Goal: Information Seeking & Learning: Find specific page/section

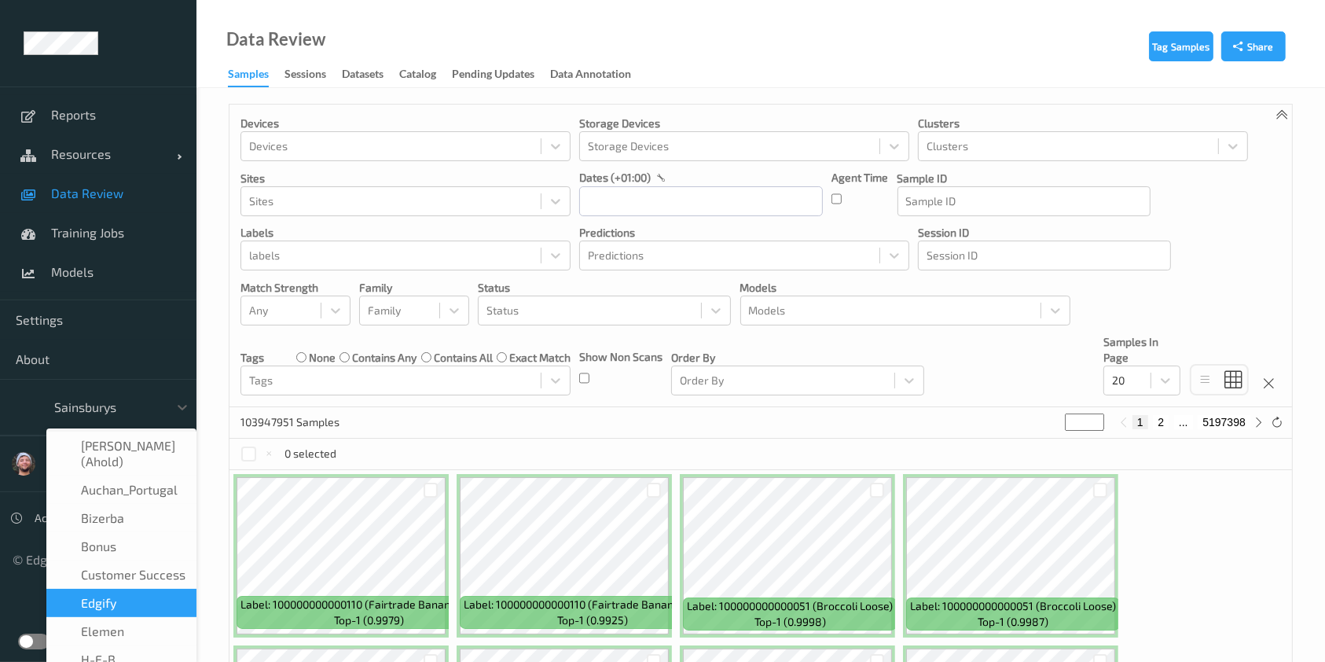
click at [17, 651] on div "New Dashboard Experience" at bounding box center [98, 641] width 196 height 41
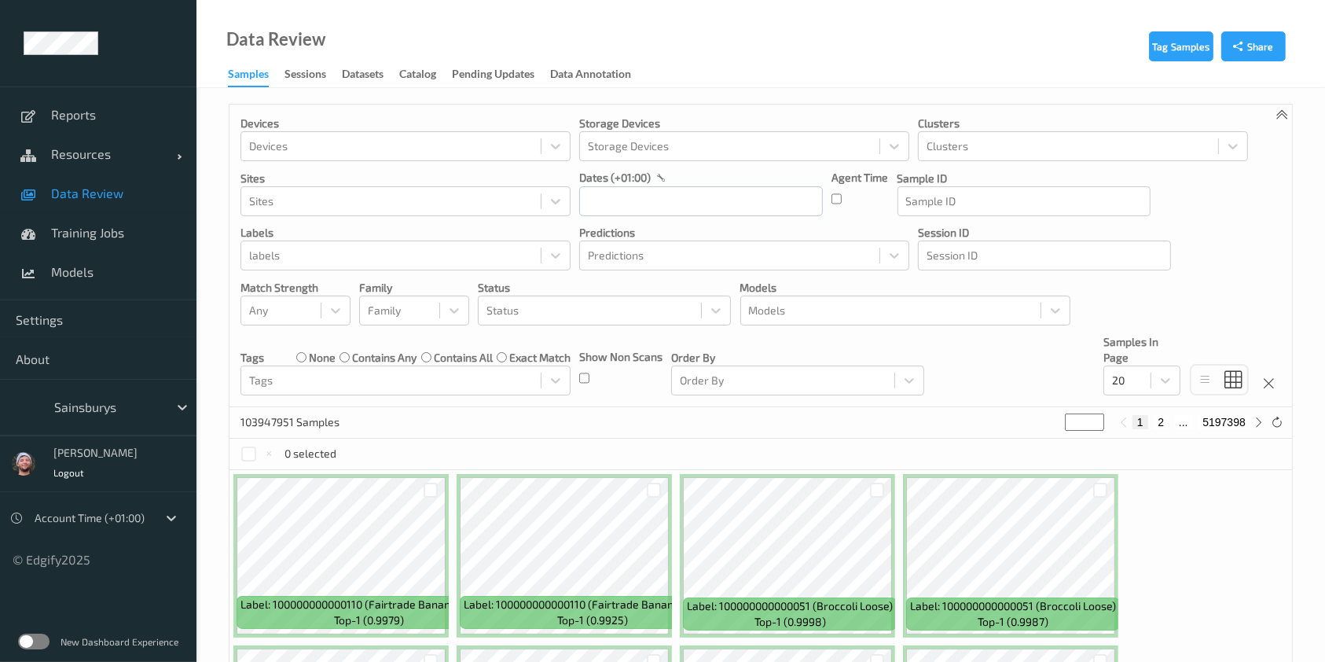
click at [25, 644] on label at bounding box center [33, 641] width 31 height 16
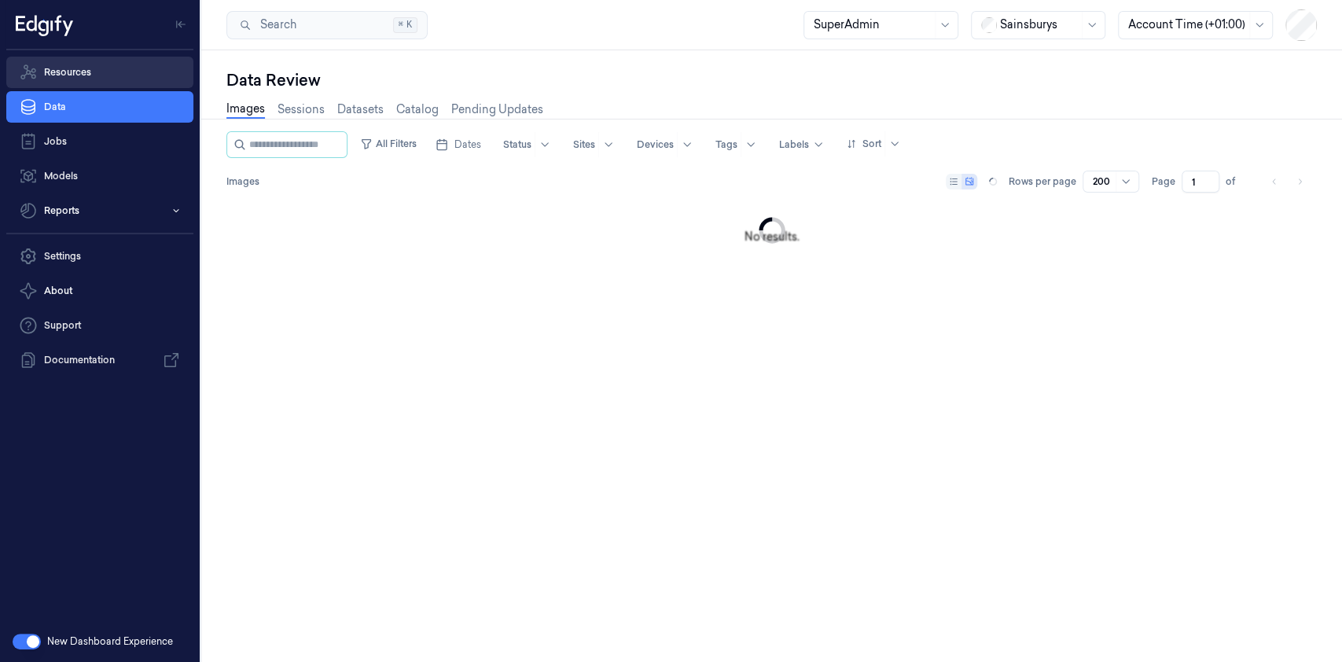
click at [97, 66] on link "Resources" at bounding box center [99, 72] width 187 height 31
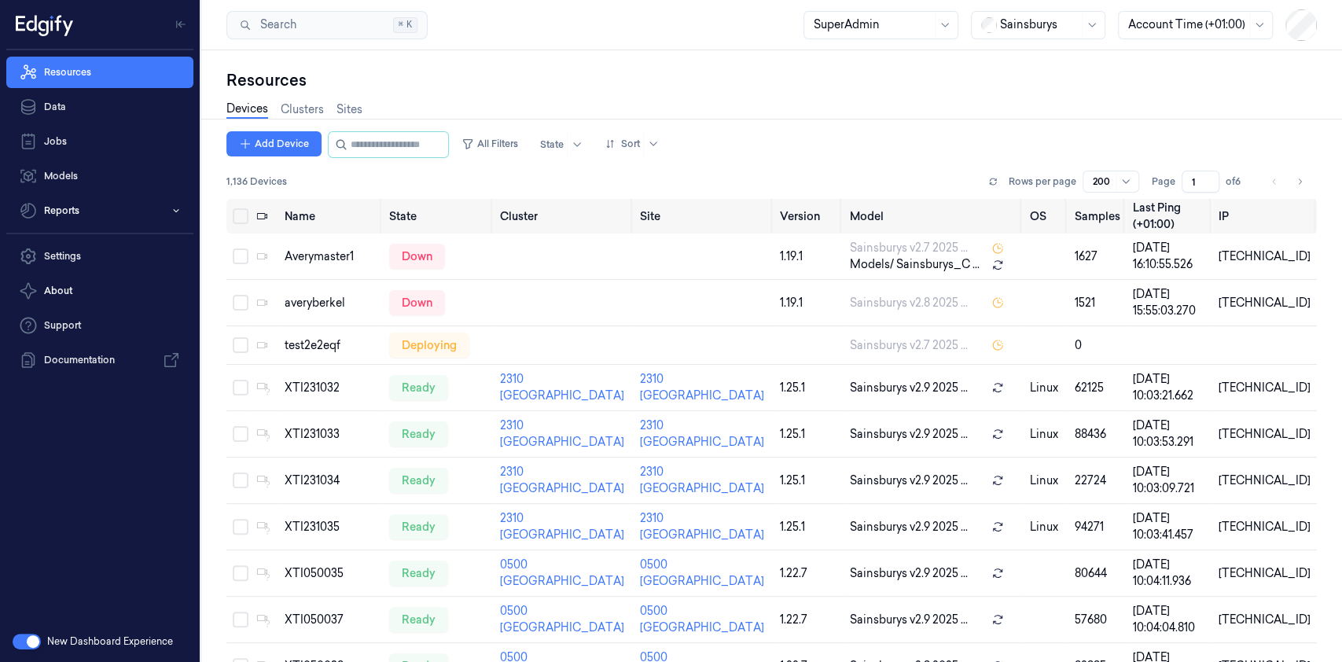
click at [364, 107] on div "Devices Clusters Sites" at bounding box center [771, 111] width 1090 height 40
click at [359, 111] on link "Sites" at bounding box center [349, 110] width 26 height 18
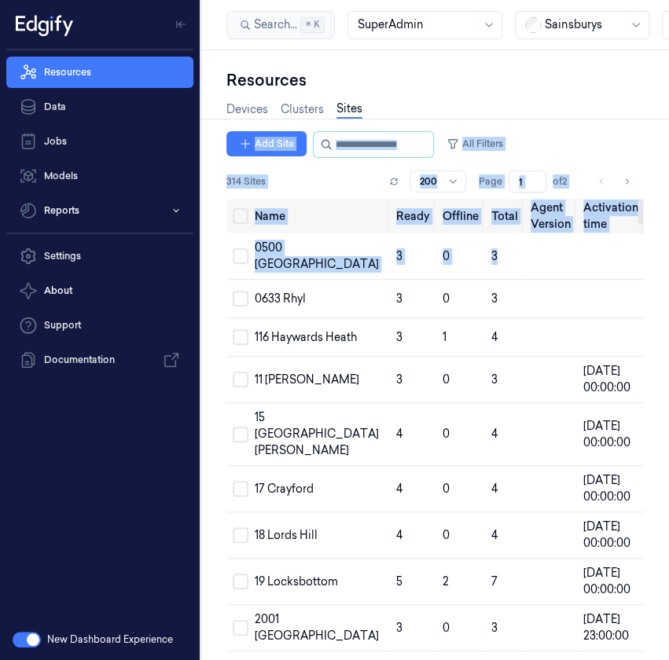
drag, startPoint x: 696, startPoint y: 88, endPoint x: 696, endPoint y: 399, distance: 311.2
click at [669, 399] on html "Resources Data Jobs Models Reports Settings About Support Documentation New Das…" at bounding box center [334, 330] width 669 height 660
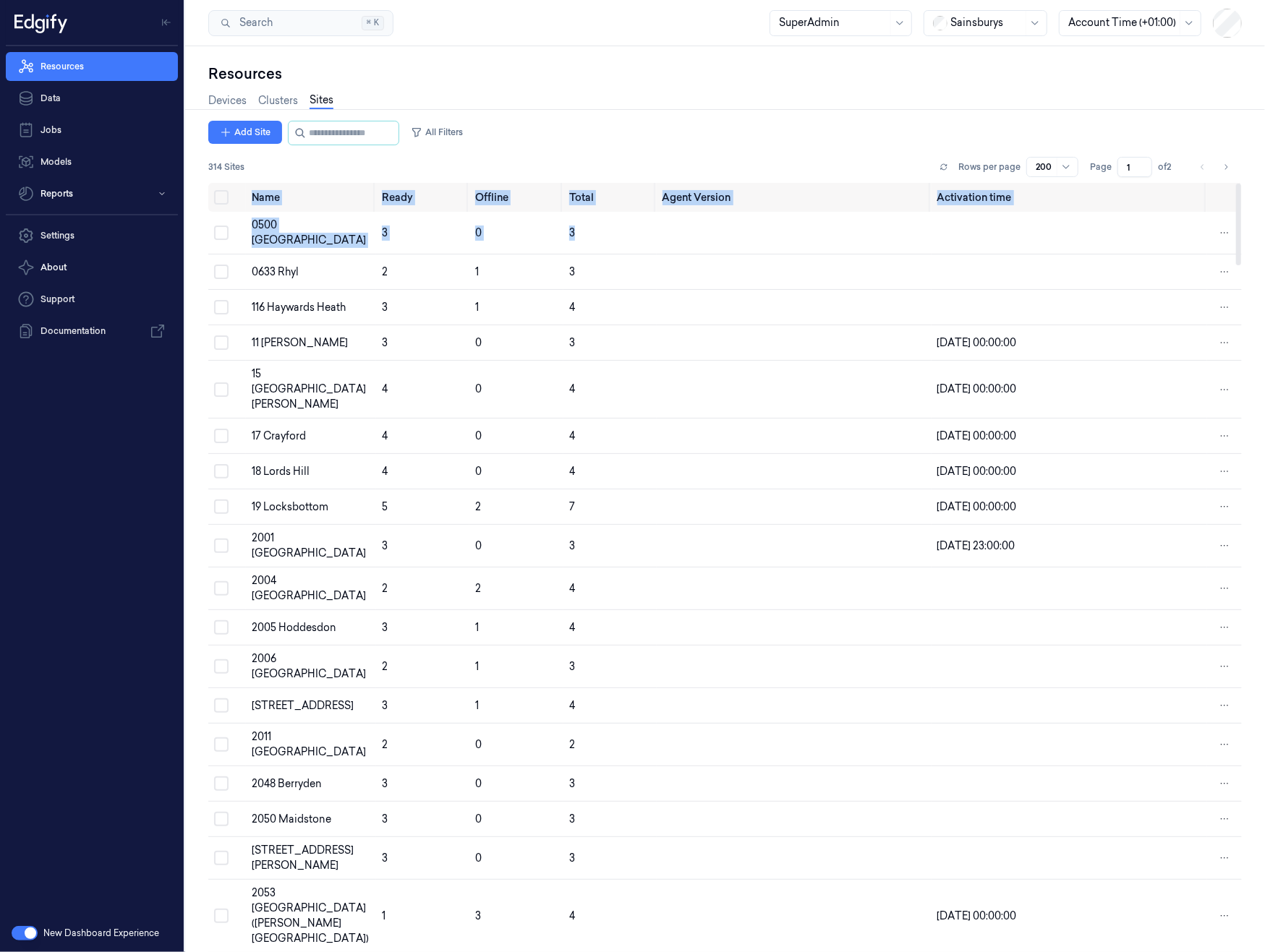
click at [404, 97] on div "Devices Clusters Sites" at bounding box center [724, 102] width 1033 height 37
click at [272, 102] on link "Clusters" at bounding box center [278, 101] width 40 height 17
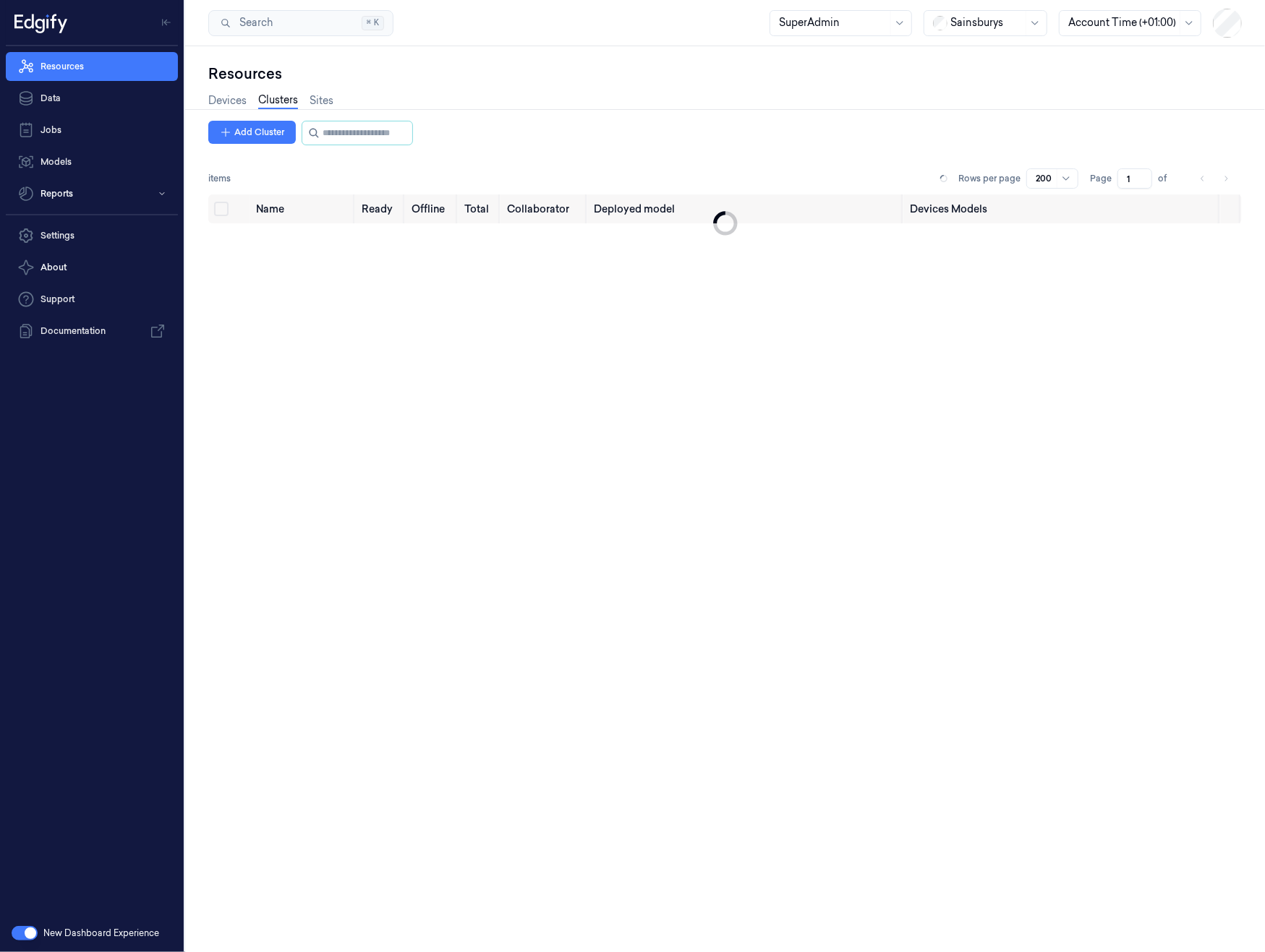
click at [537, 147] on div "Add Cluster" at bounding box center [724, 138] width 1033 height 36
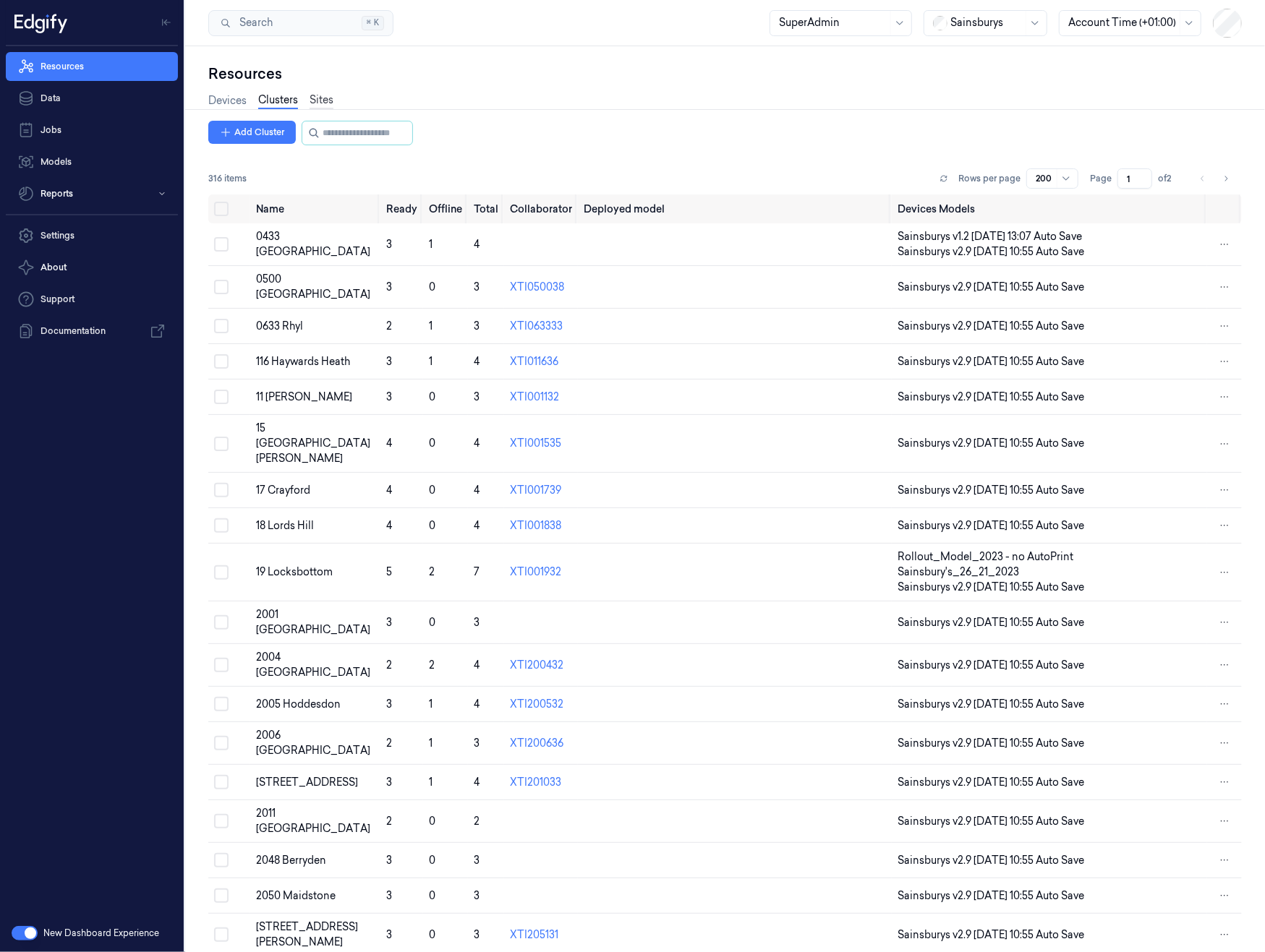
click at [318, 97] on link "Sites" at bounding box center [321, 101] width 24 height 17
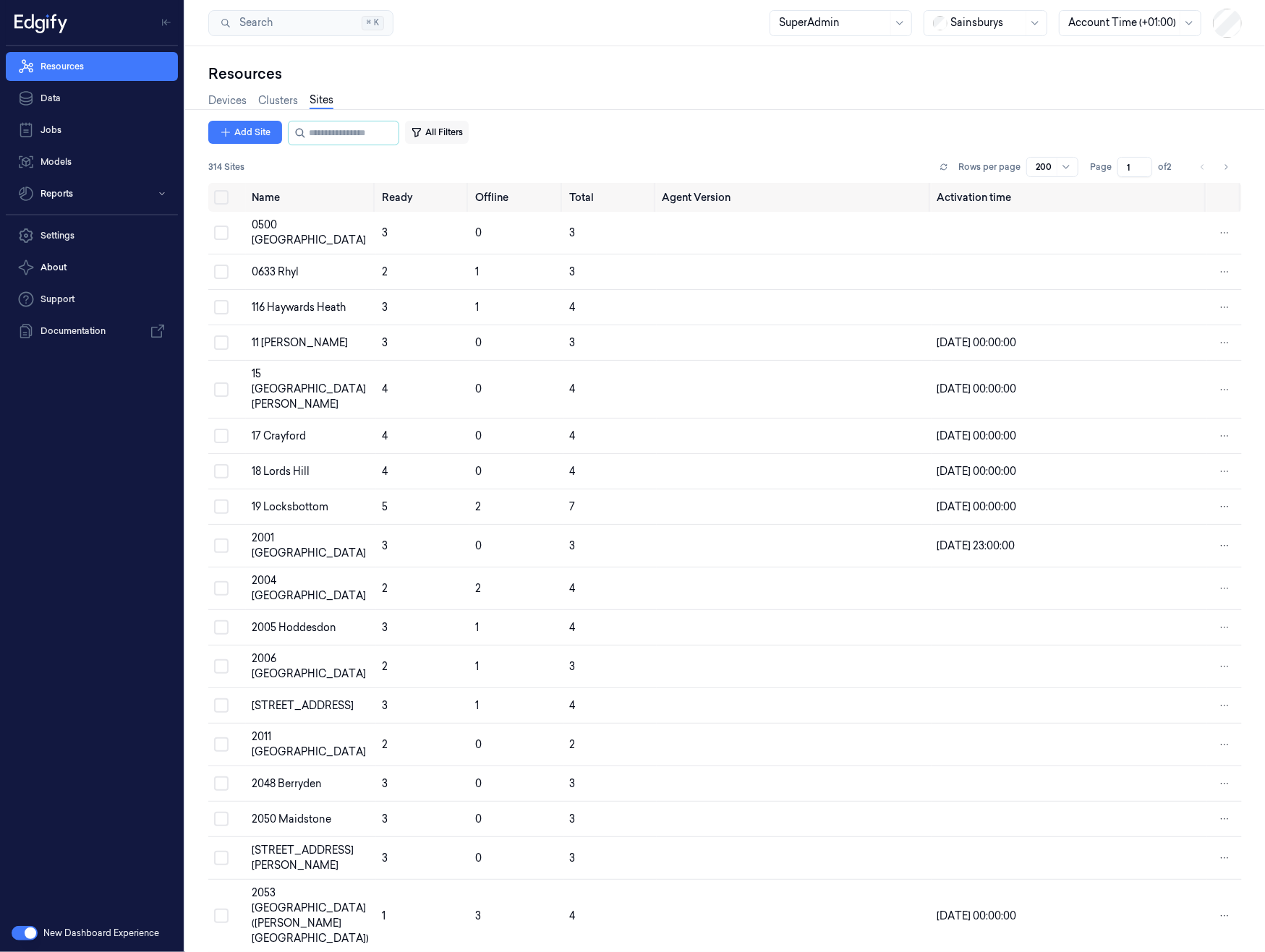
click at [443, 136] on button "All Filters" at bounding box center [436, 132] width 63 height 23
click at [400, 103] on div "Devices Clusters Sites" at bounding box center [724, 102] width 1033 height 37
click at [408, 76] on div "Resources" at bounding box center [724, 74] width 1033 height 20
click at [451, 137] on button "All Filters" at bounding box center [436, 132] width 63 height 23
click at [854, 178] on div "Clear" at bounding box center [858, 176] width 34 height 23
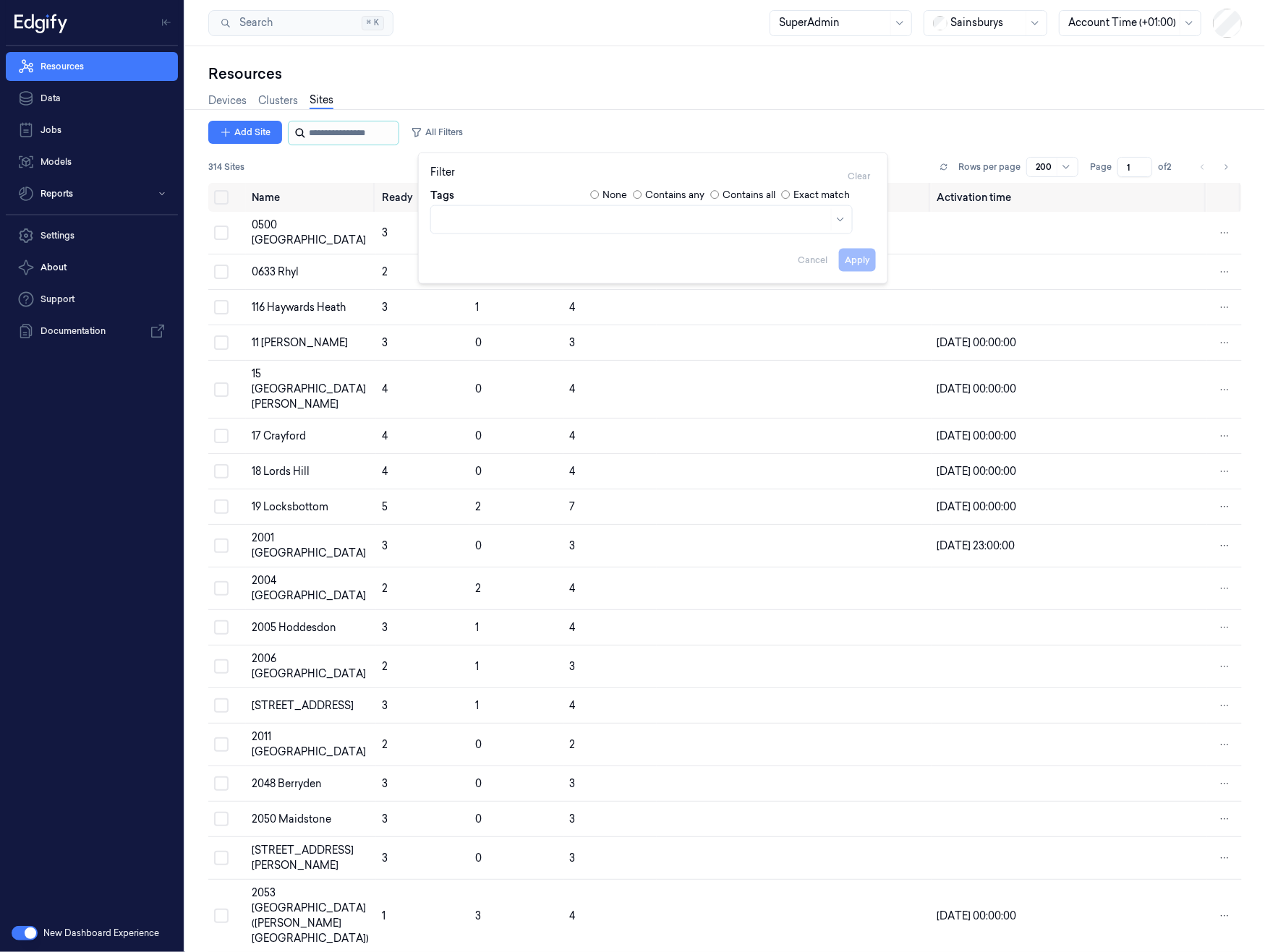
click at [318, 142] on input "string" at bounding box center [352, 132] width 86 height 23
click at [339, 138] on input "string" at bounding box center [352, 132] width 86 height 23
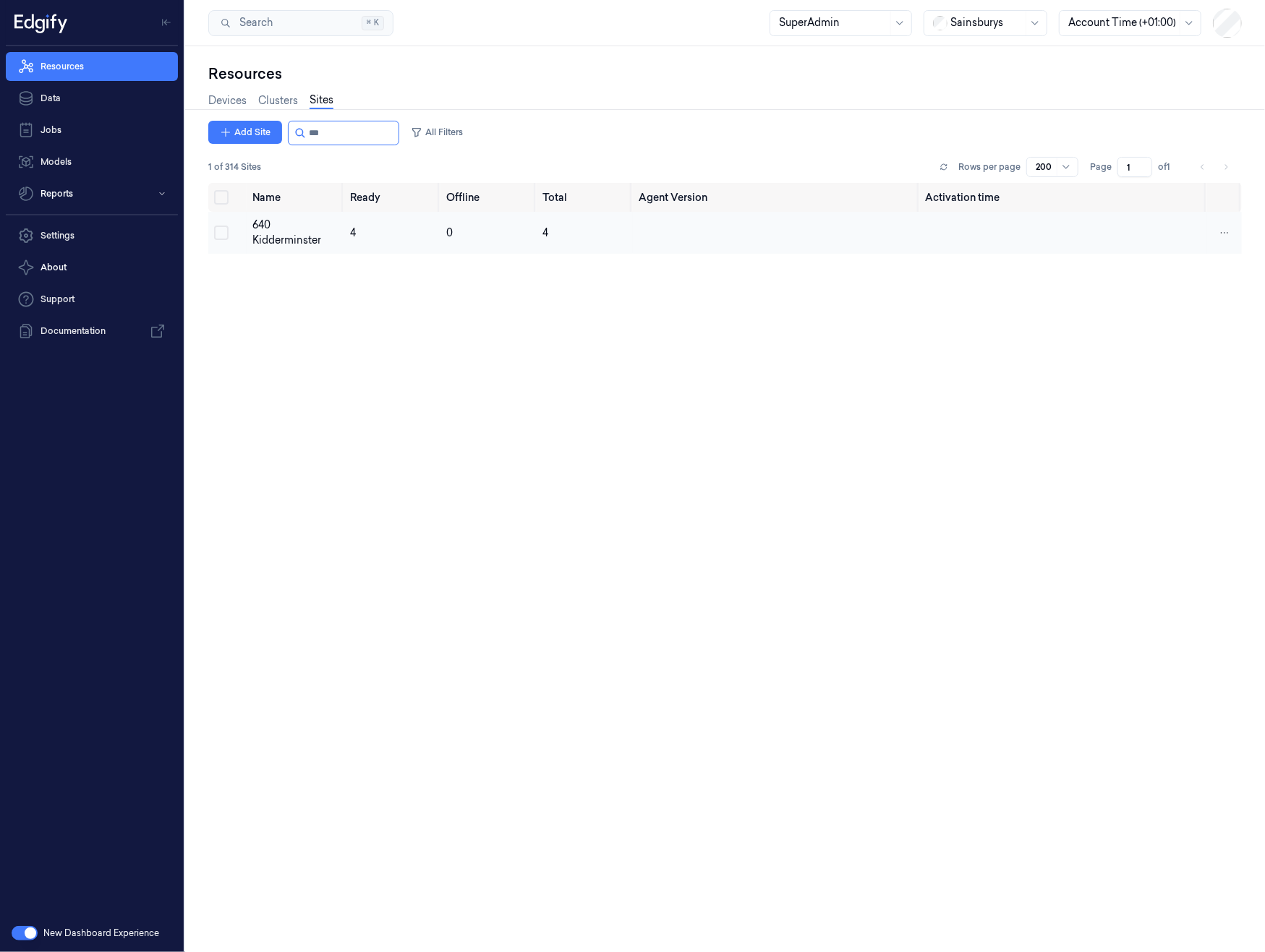
click at [219, 225] on button "Select row" at bounding box center [222, 233] width 15 height 15
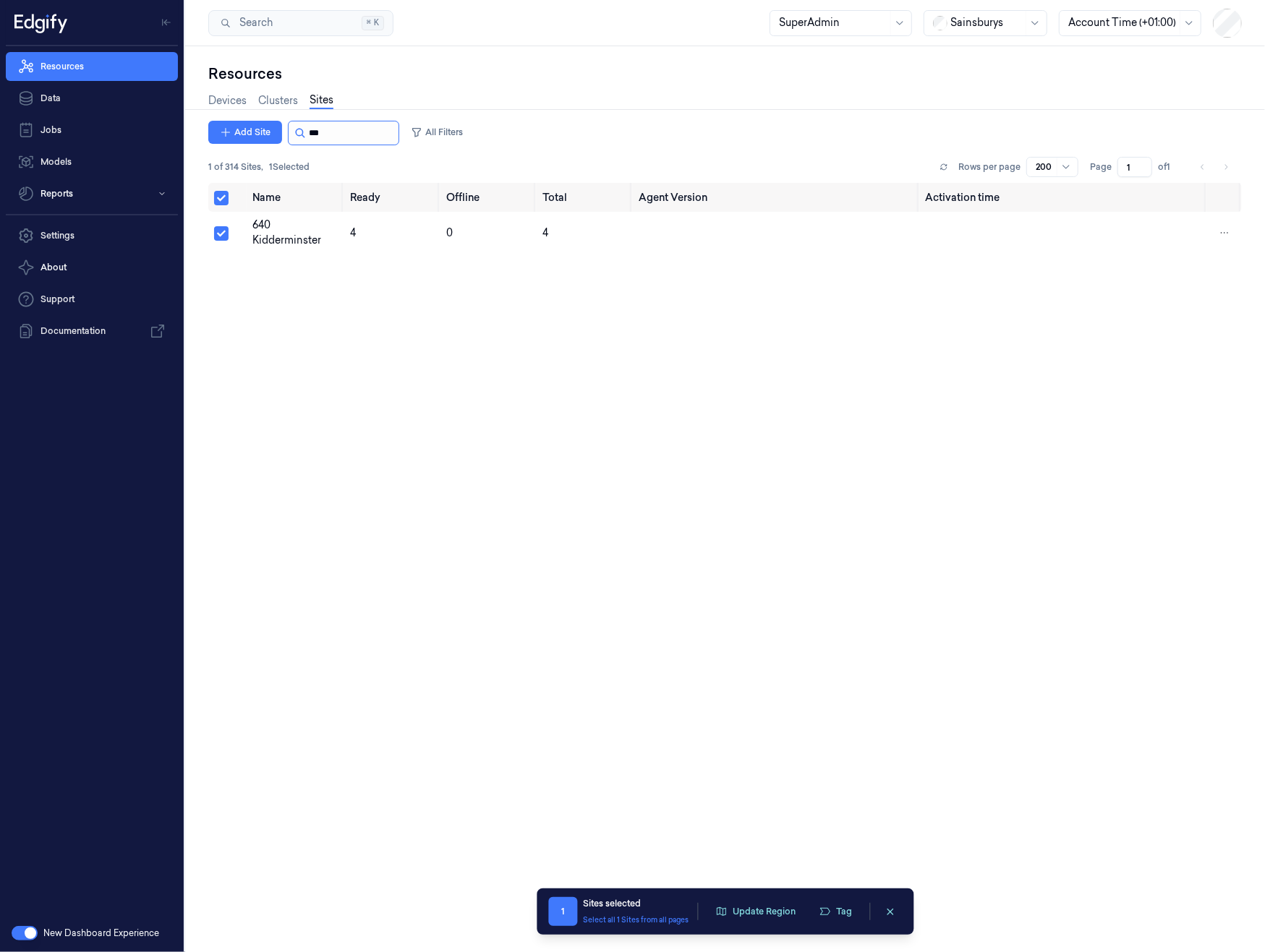
click at [339, 134] on input "string" at bounding box center [352, 132] width 86 height 23
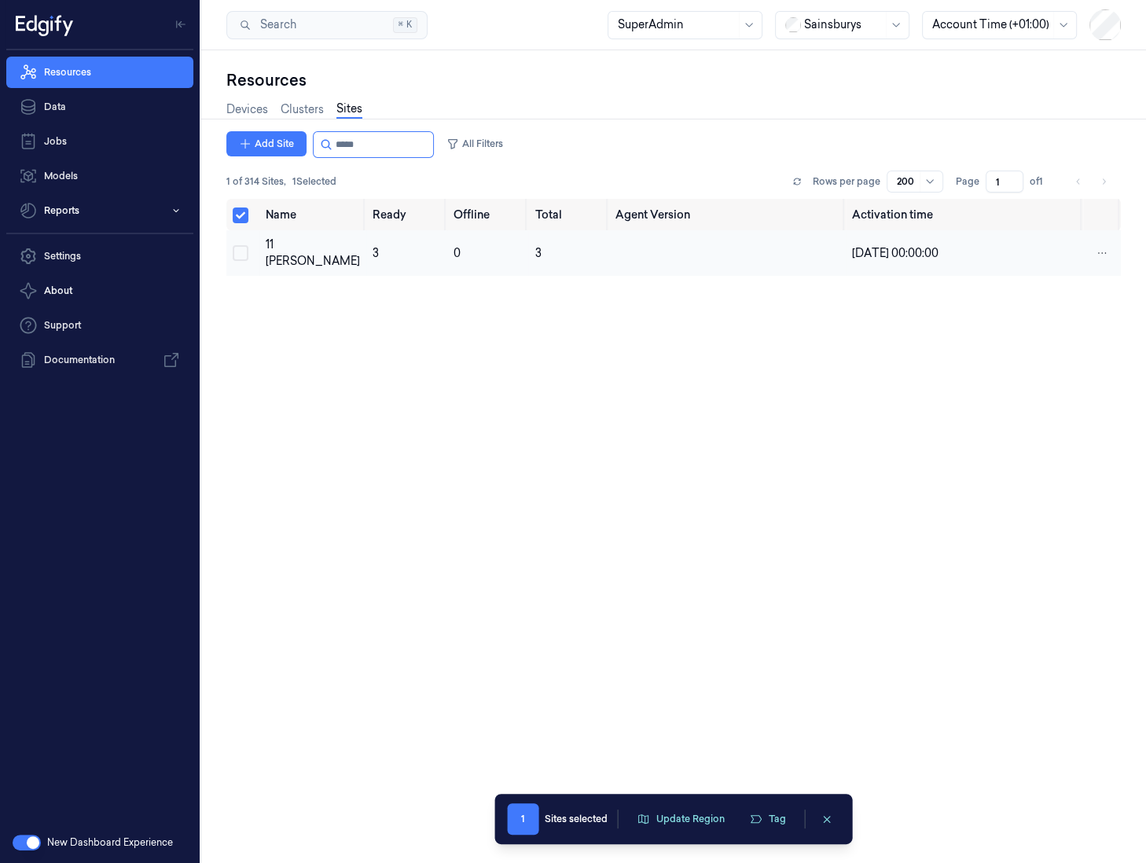
drag, startPoint x: 240, startPoint y: 248, endPoint x: 251, endPoint y: 237, distance: 16.1
click at [241, 248] on button "Select row" at bounding box center [241, 253] width 16 height 16
click at [391, 154] on input "string" at bounding box center [383, 144] width 94 height 25
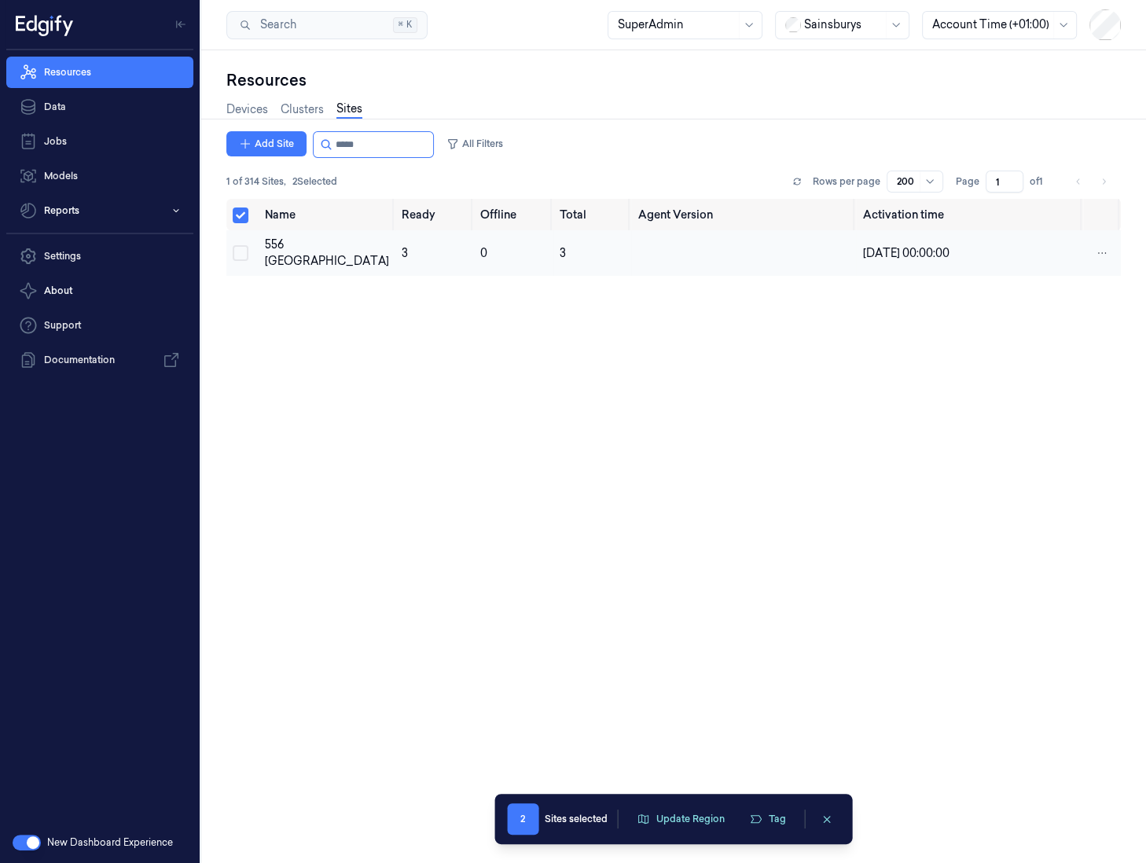
click at [241, 255] on button "Select row" at bounding box center [241, 253] width 16 height 16
click at [388, 137] on input "string" at bounding box center [383, 144] width 94 height 25
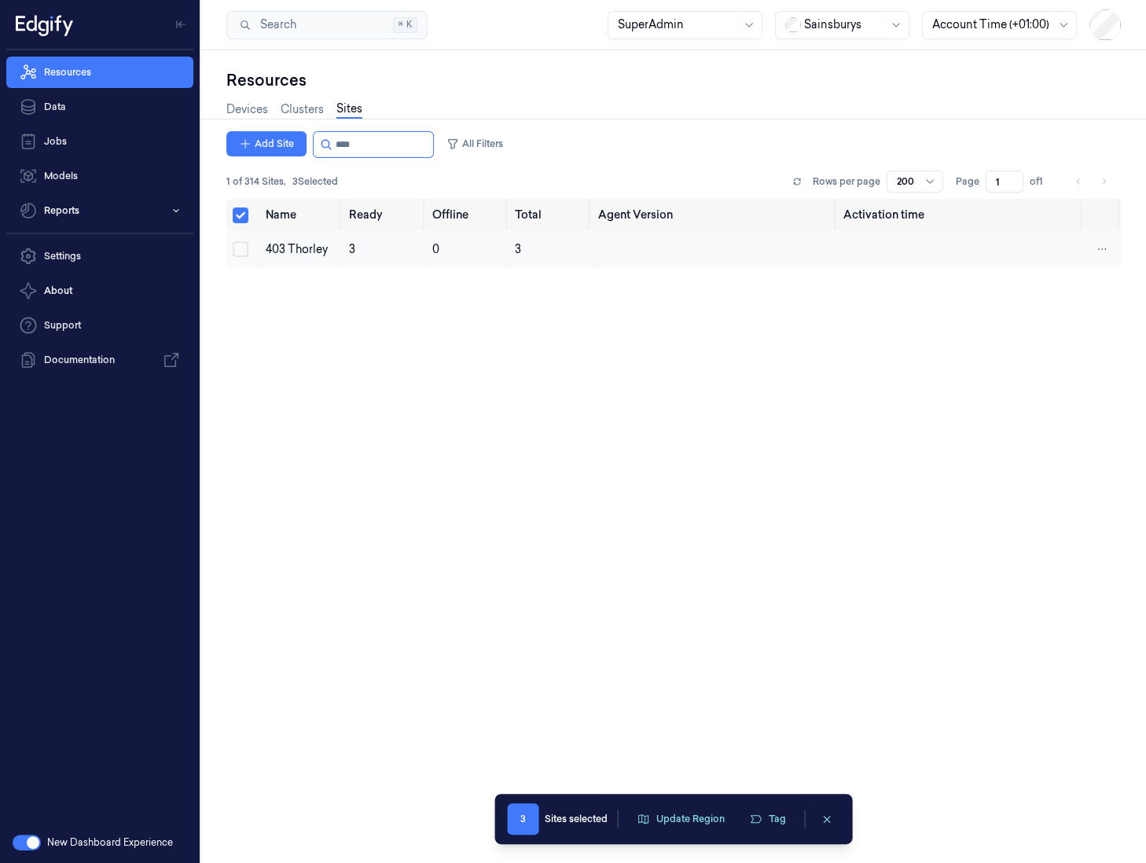
click at [235, 248] on button "Select row" at bounding box center [241, 249] width 16 height 16
click at [368, 144] on input "string" at bounding box center [383, 144] width 94 height 25
click at [236, 250] on button "Select row" at bounding box center [241, 253] width 16 height 16
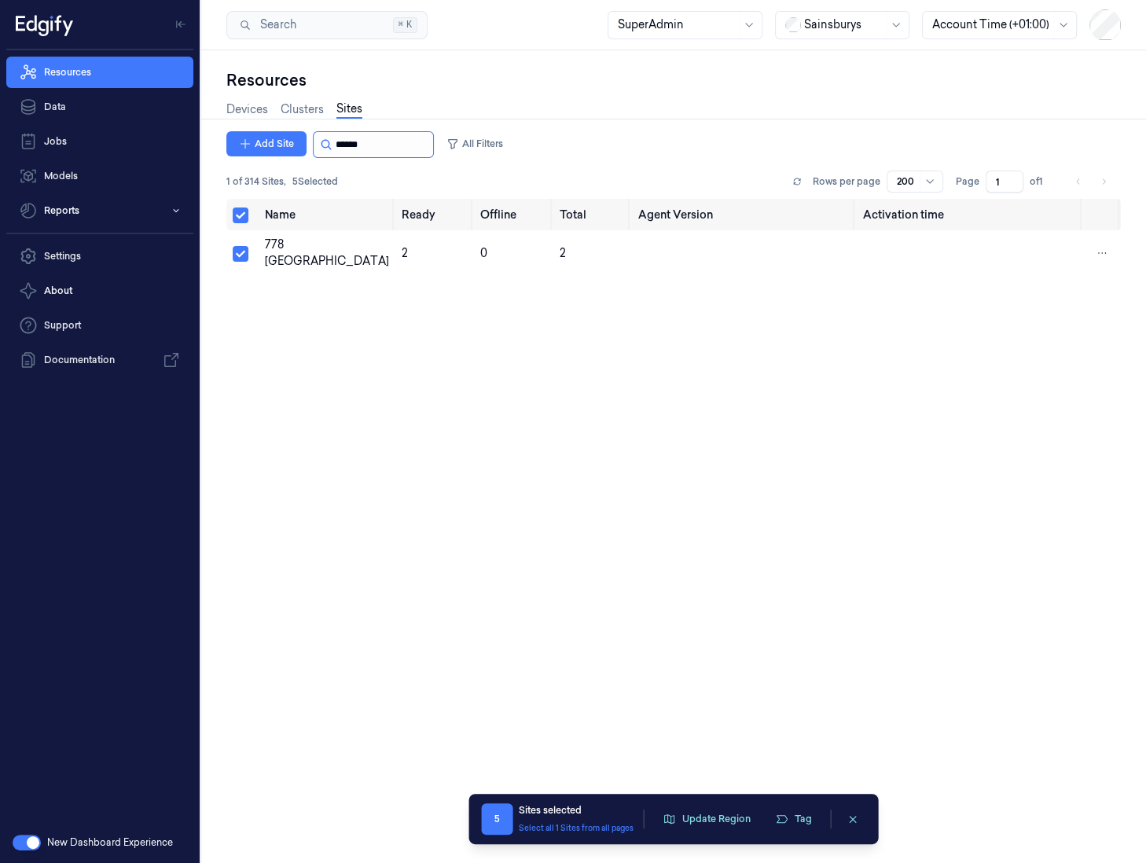
click at [391, 140] on input "string" at bounding box center [383, 144] width 94 height 25
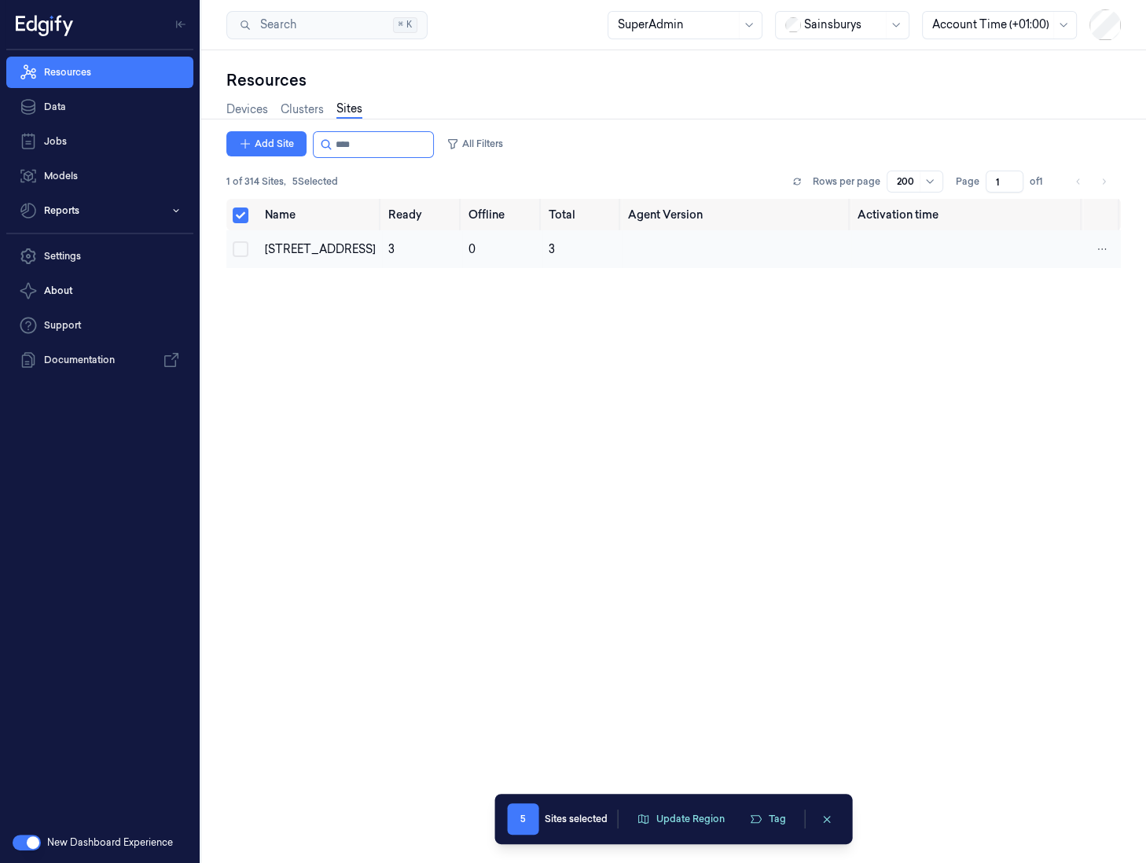
click at [241, 245] on button "Select row" at bounding box center [241, 249] width 16 height 16
click at [364, 152] on input "string" at bounding box center [383, 144] width 94 height 25
click at [240, 247] on button "Select row" at bounding box center [241, 249] width 16 height 16
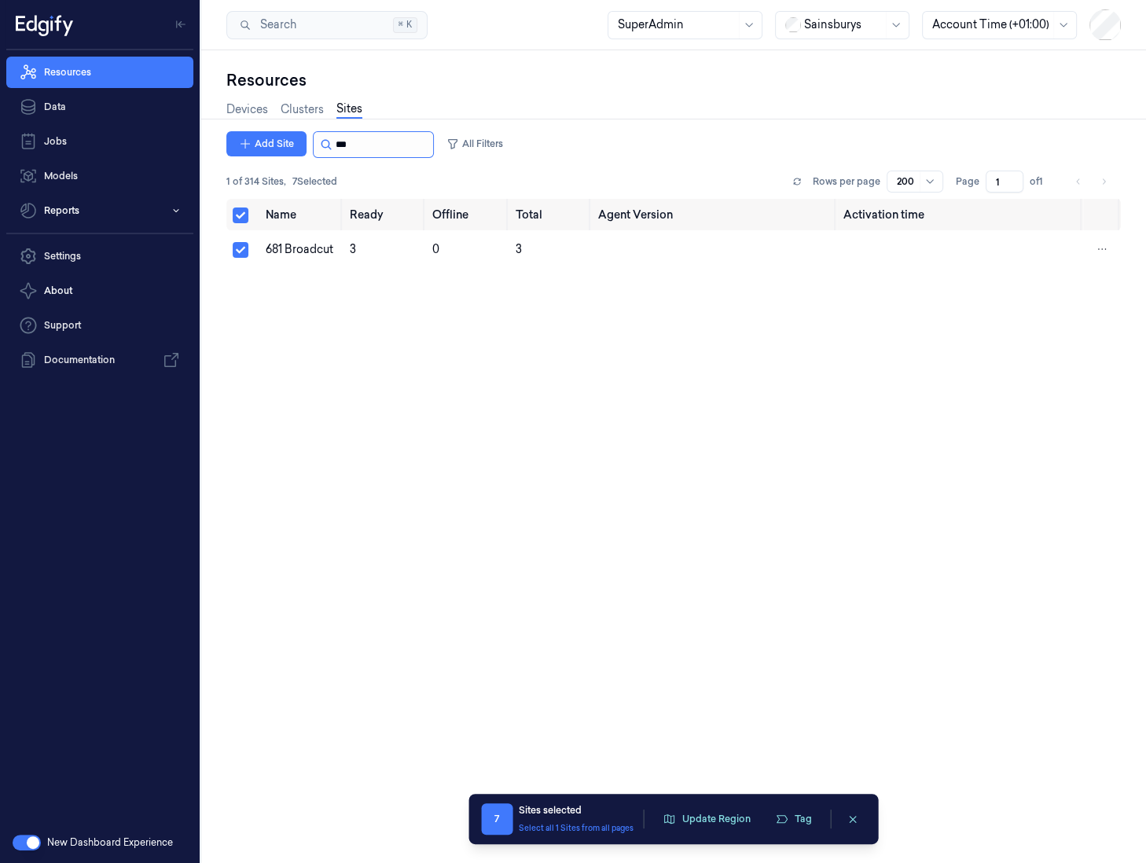
click at [387, 137] on input "string" at bounding box center [383, 144] width 94 height 25
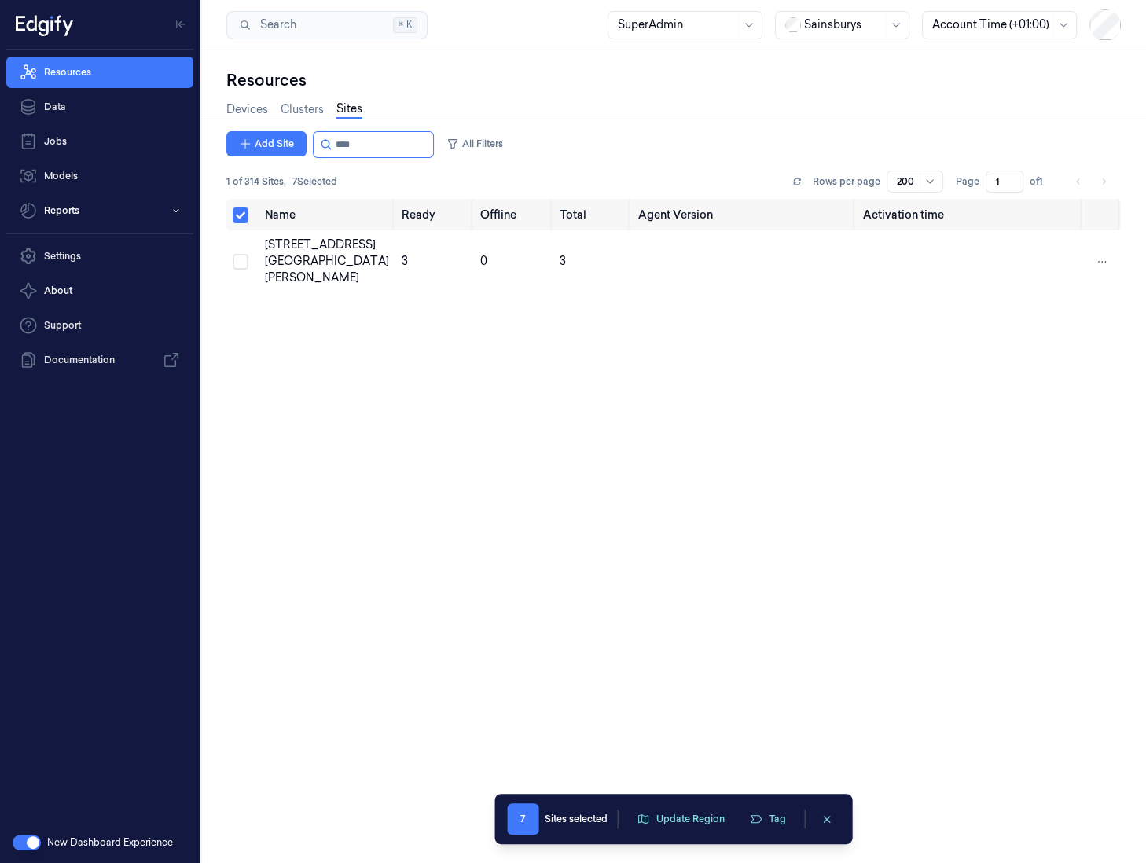
click at [244, 249] on td at bounding box center [242, 261] width 32 height 62
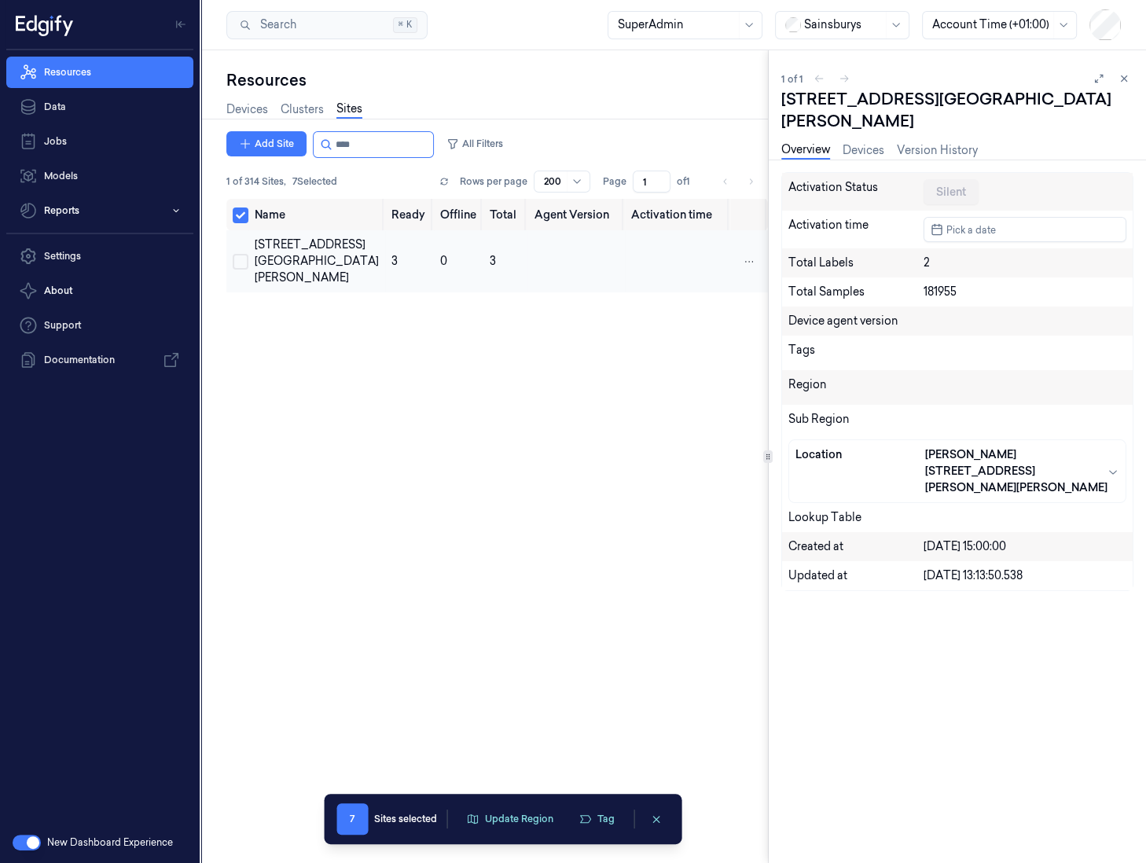
click at [239, 266] on button "Select row" at bounding box center [241, 262] width 16 height 16
click at [359, 148] on input "string" at bounding box center [383, 144] width 94 height 25
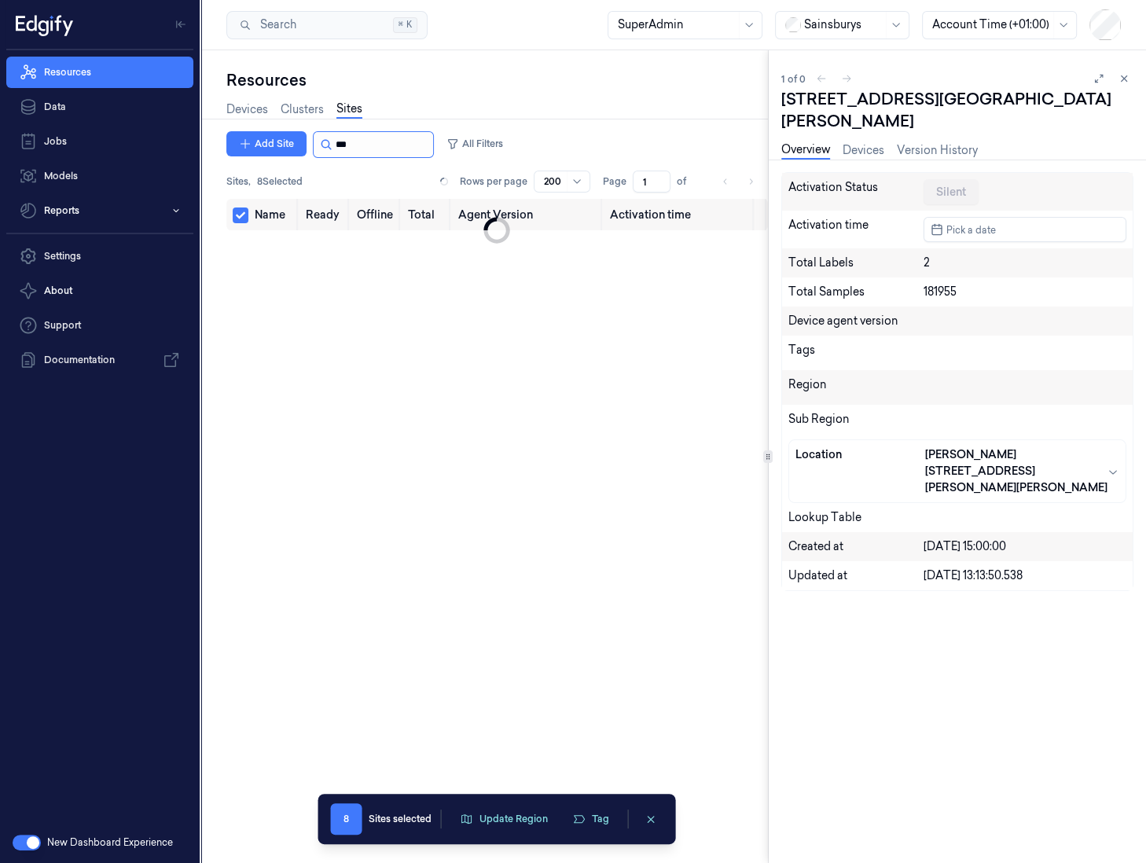
click at [369, 146] on input "string" at bounding box center [383, 144] width 94 height 25
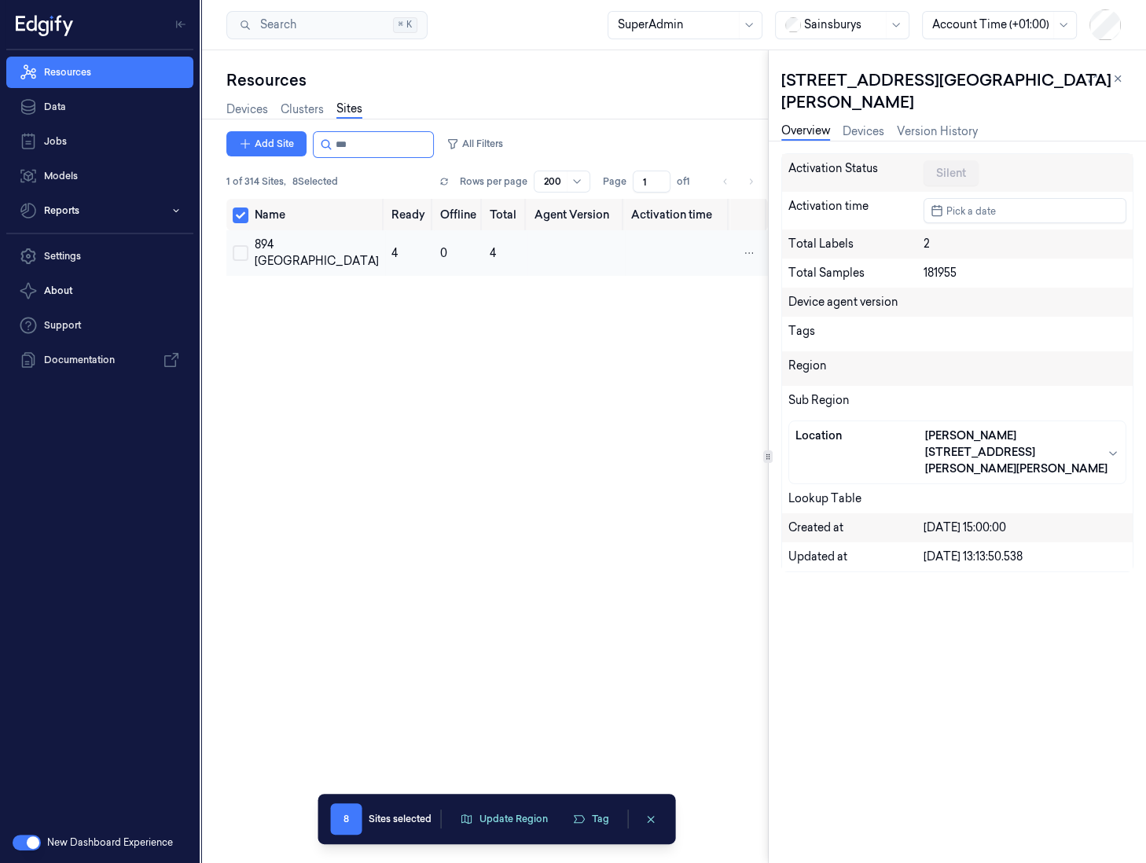
click at [237, 259] on button "Select row" at bounding box center [241, 253] width 16 height 16
click at [350, 149] on input "string" at bounding box center [383, 144] width 94 height 25
click at [245, 259] on button "Select row" at bounding box center [241, 253] width 16 height 16
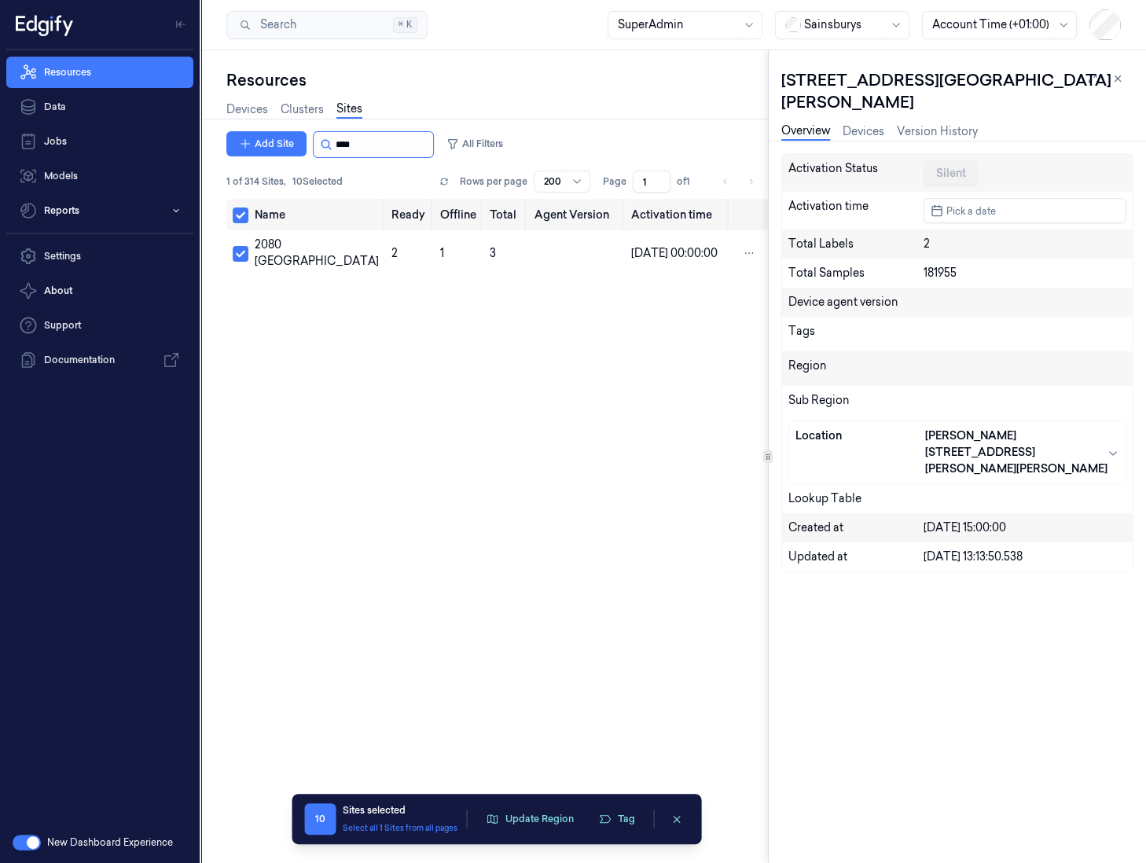
click at [365, 155] on div "Add Site All Filters 1 of 314 Sites , 10 Selected Rows per page 200 Page 1 of 1" at bounding box center [496, 165] width 541 height 68
click at [371, 147] on input "string" at bounding box center [383, 144] width 94 height 25
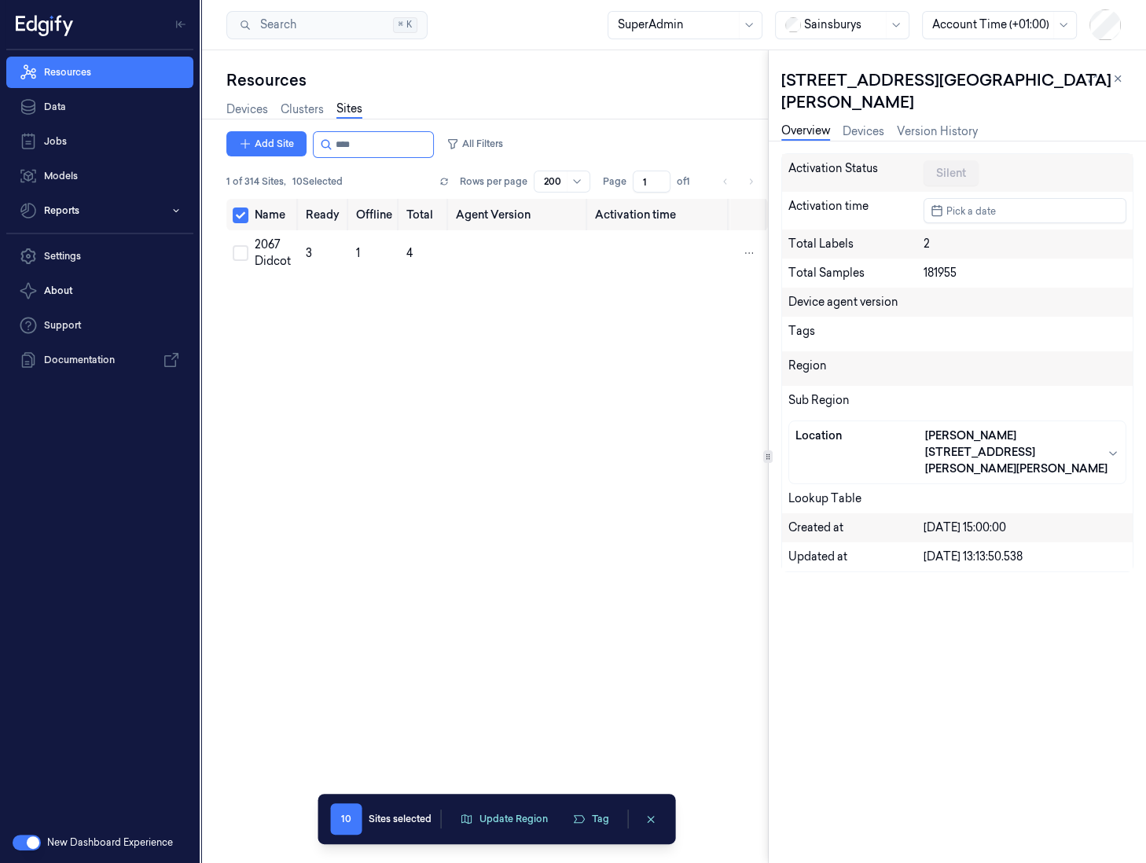
click at [244, 257] on button "Select row" at bounding box center [241, 253] width 16 height 16
click at [383, 157] on div "Add Site All Filters 1 of 314 Sites , 11 Selected Rows per page 200 Page 1 of 1" at bounding box center [496, 165] width 541 height 68
click at [387, 147] on input "string" at bounding box center [383, 144] width 94 height 25
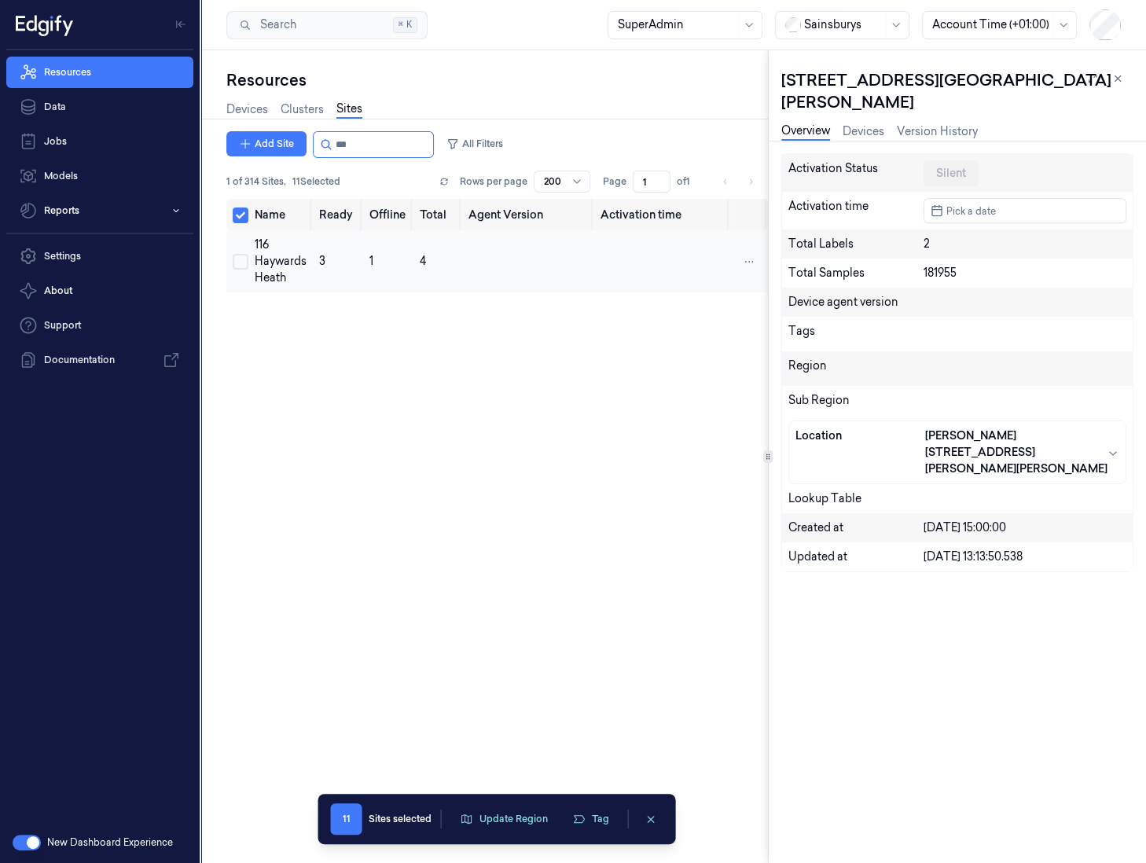
click at [242, 254] on button "Select row" at bounding box center [241, 262] width 16 height 16
click at [354, 142] on input "string" at bounding box center [383, 144] width 94 height 25
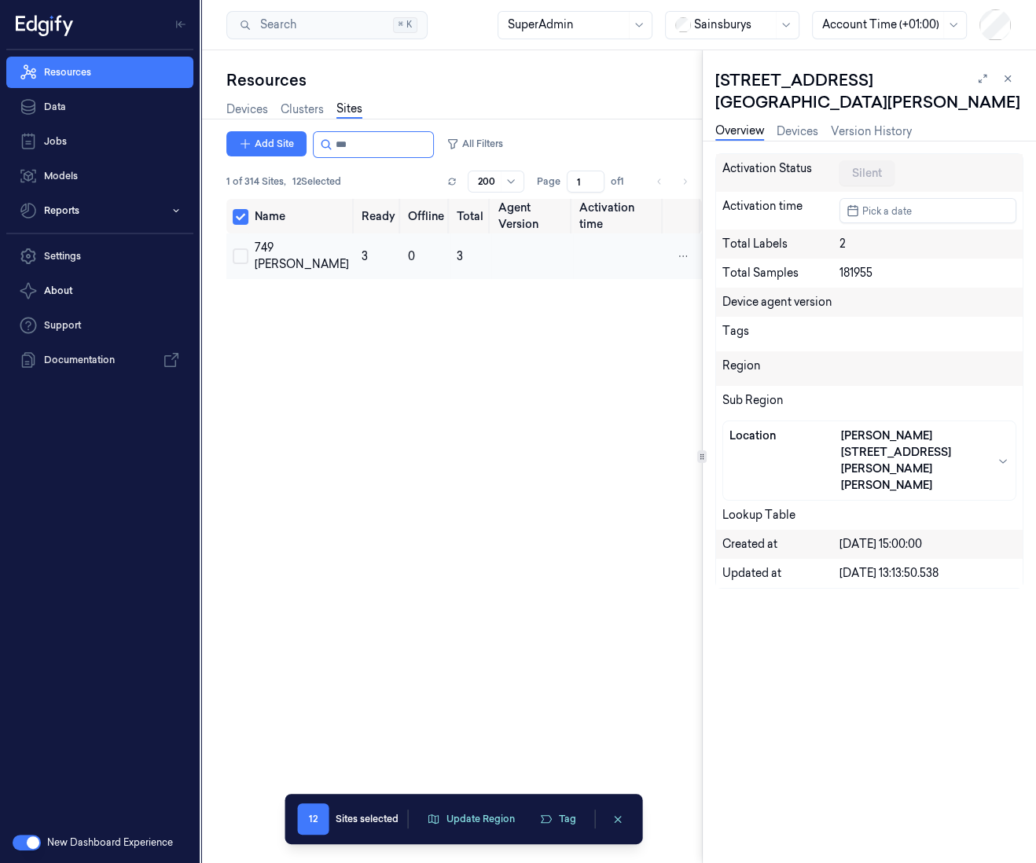
click at [236, 252] on button "Select row" at bounding box center [241, 256] width 16 height 16
click at [354, 142] on input "string" at bounding box center [383, 144] width 94 height 25
click at [242, 249] on button "Select row" at bounding box center [241, 256] width 16 height 16
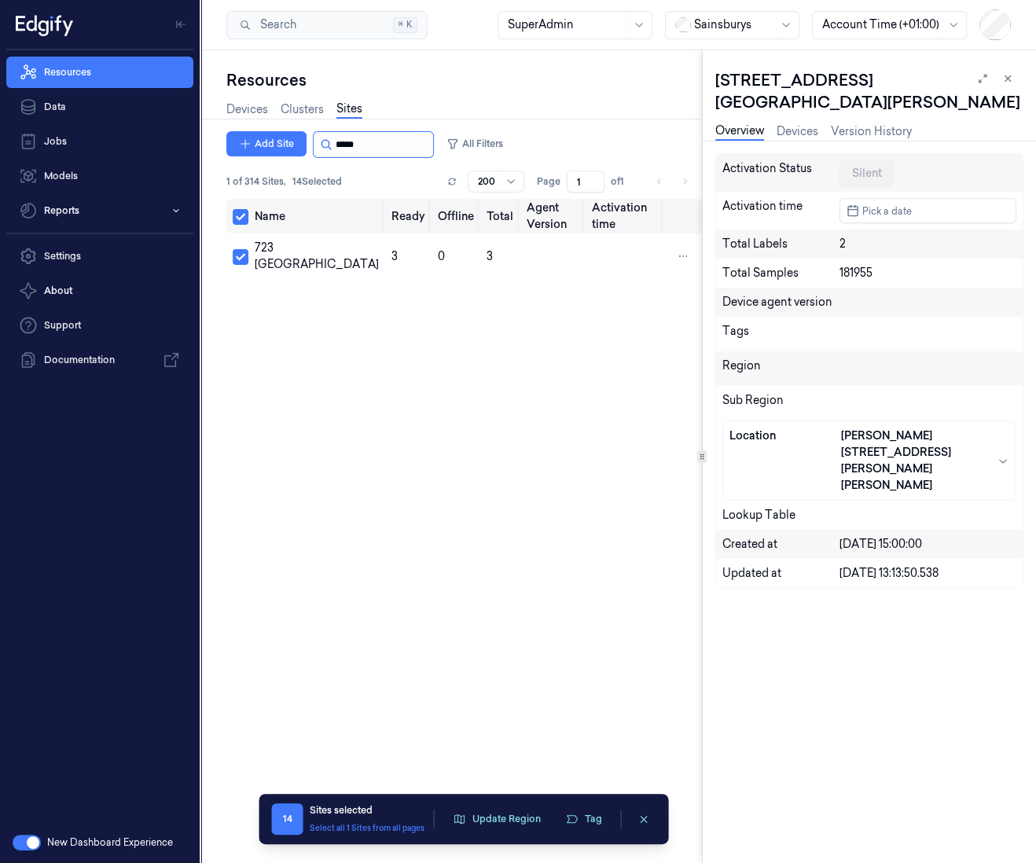
click at [365, 147] on input "string" at bounding box center [383, 144] width 94 height 25
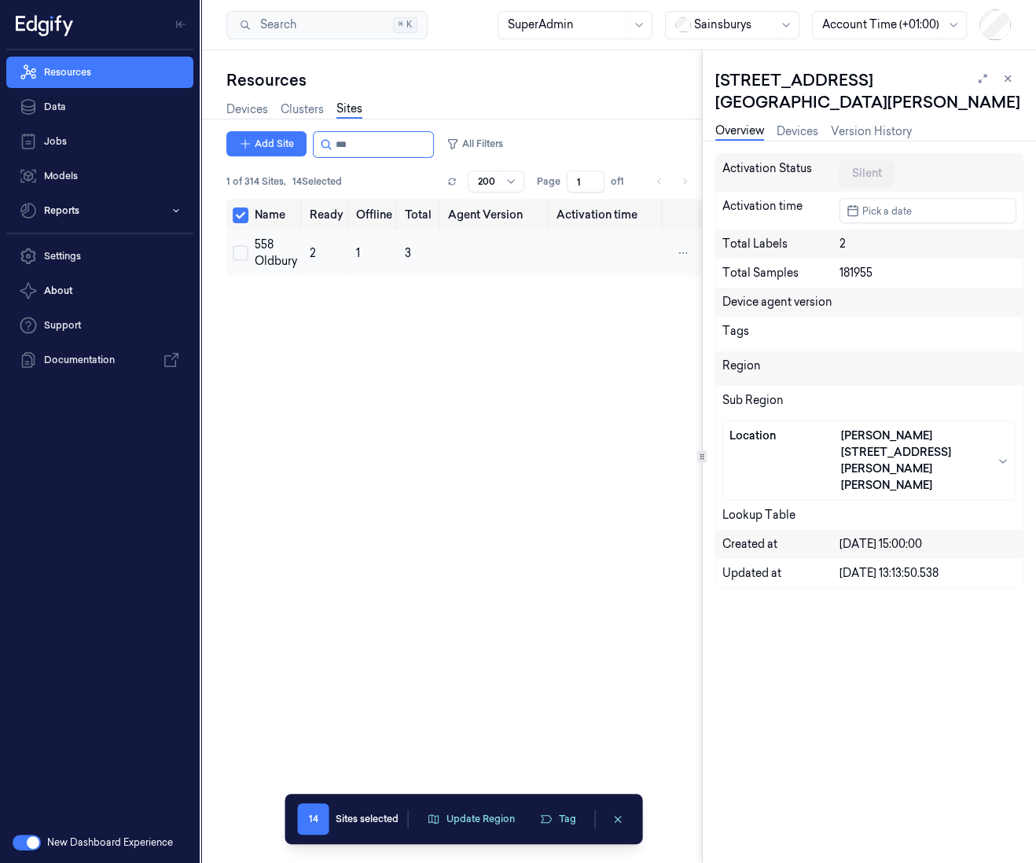
type input "***"
click at [240, 248] on button "Select row" at bounding box center [241, 253] width 16 height 16
click at [444, 420] on div "Name Ready Offline Total Agent Version Activation time 558 Oldbury 2 1 3" at bounding box center [463, 525] width 475 height 652
click at [581, 661] on button "Tag" at bounding box center [583, 819] width 55 height 24
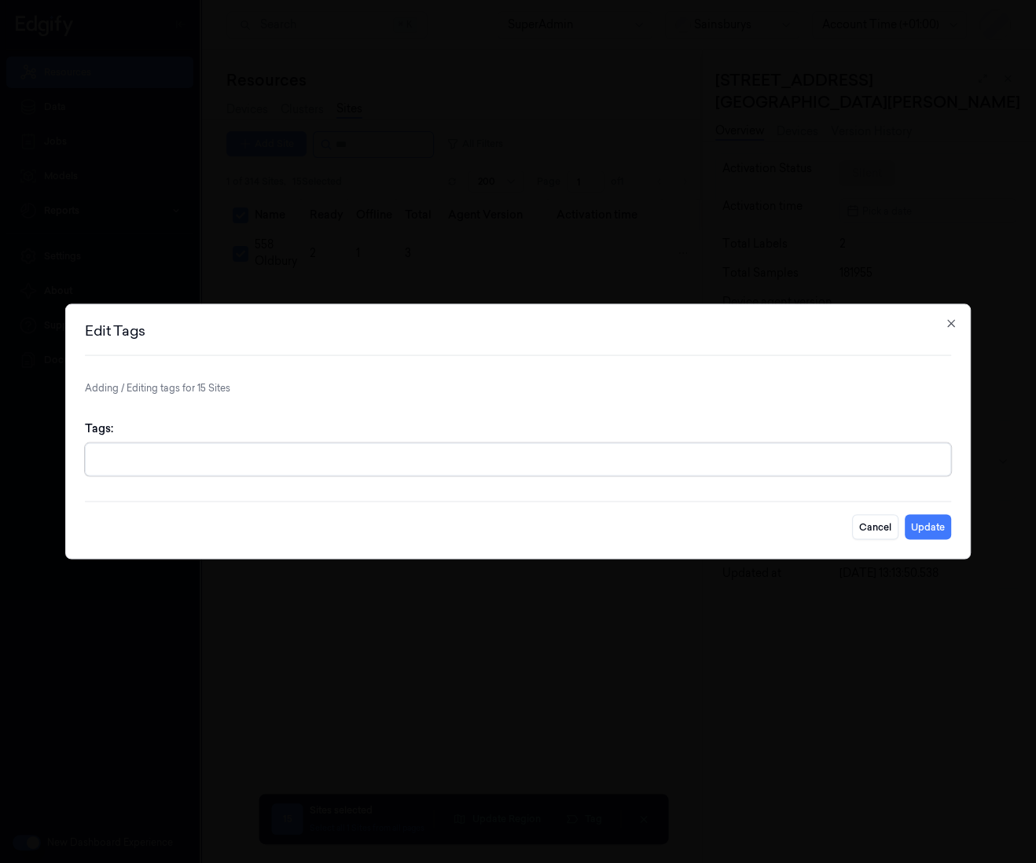
click at [189, 461] on div at bounding box center [519, 459] width 849 height 17
click at [917, 527] on button "Update" at bounding box center [928, 527] width 46 height 25
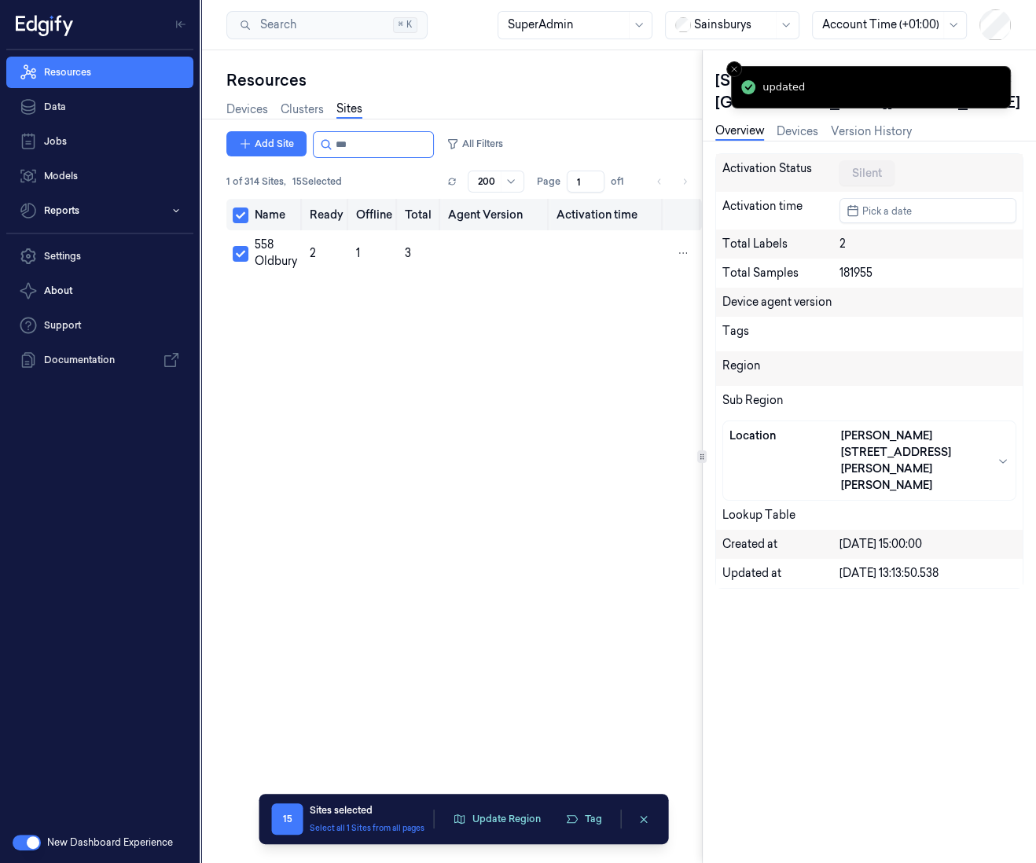
click at [243, 213] on button "Select all" at bounding box center [241, 215] width 16 height 16
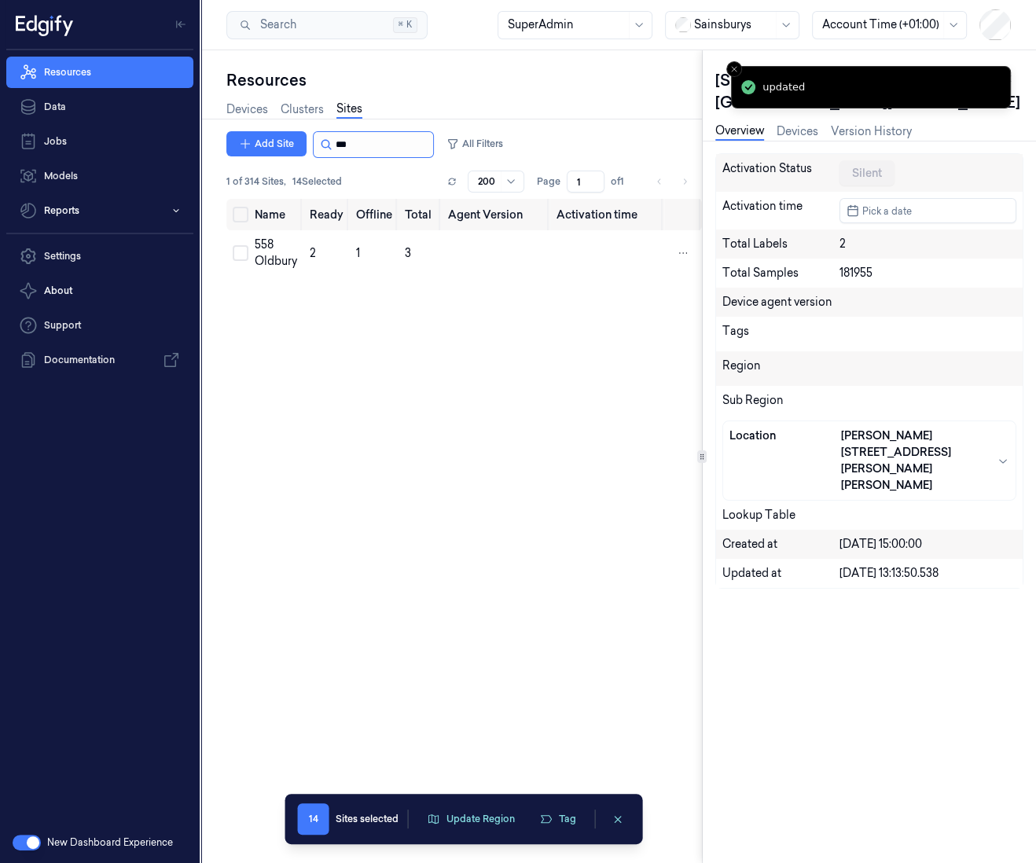
click at [384, 145] on input "string" at bounding box center [383, 144] width 94 height 25
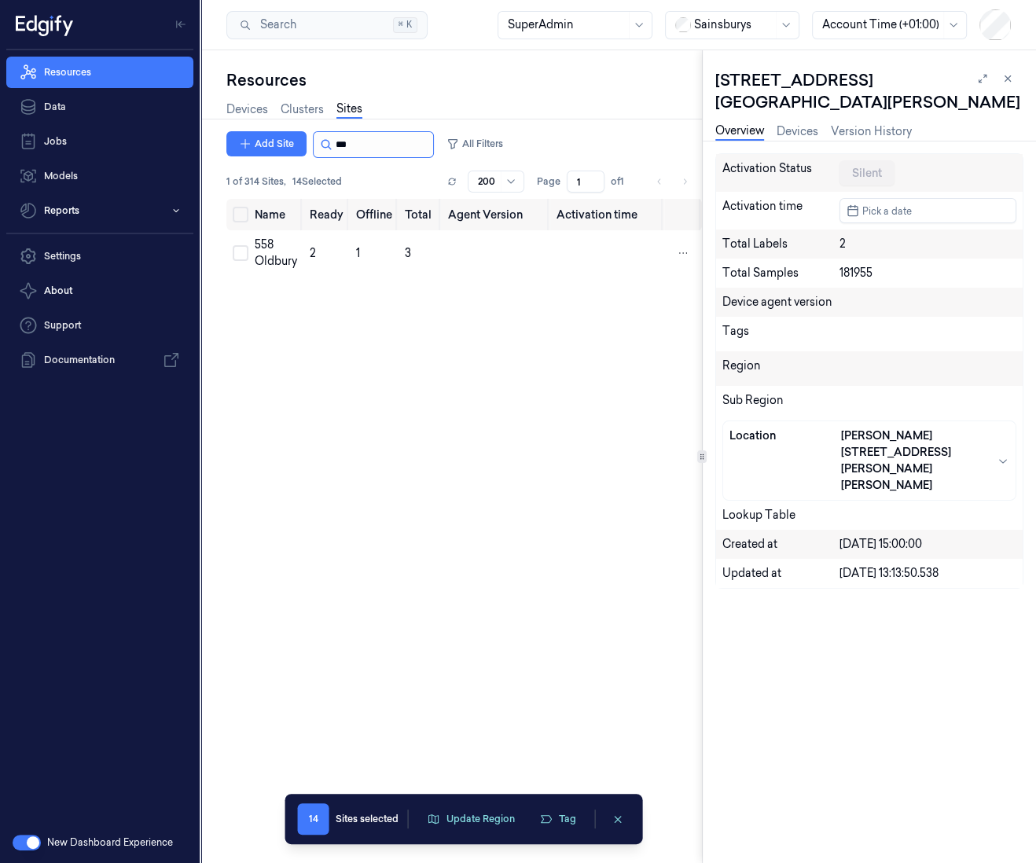
click at [384, 145] on input "string" at bounding box center [383, 144] width 94 height 25
click at [451, 181] on icon at bounding box center [451, 181] width 11 height 11
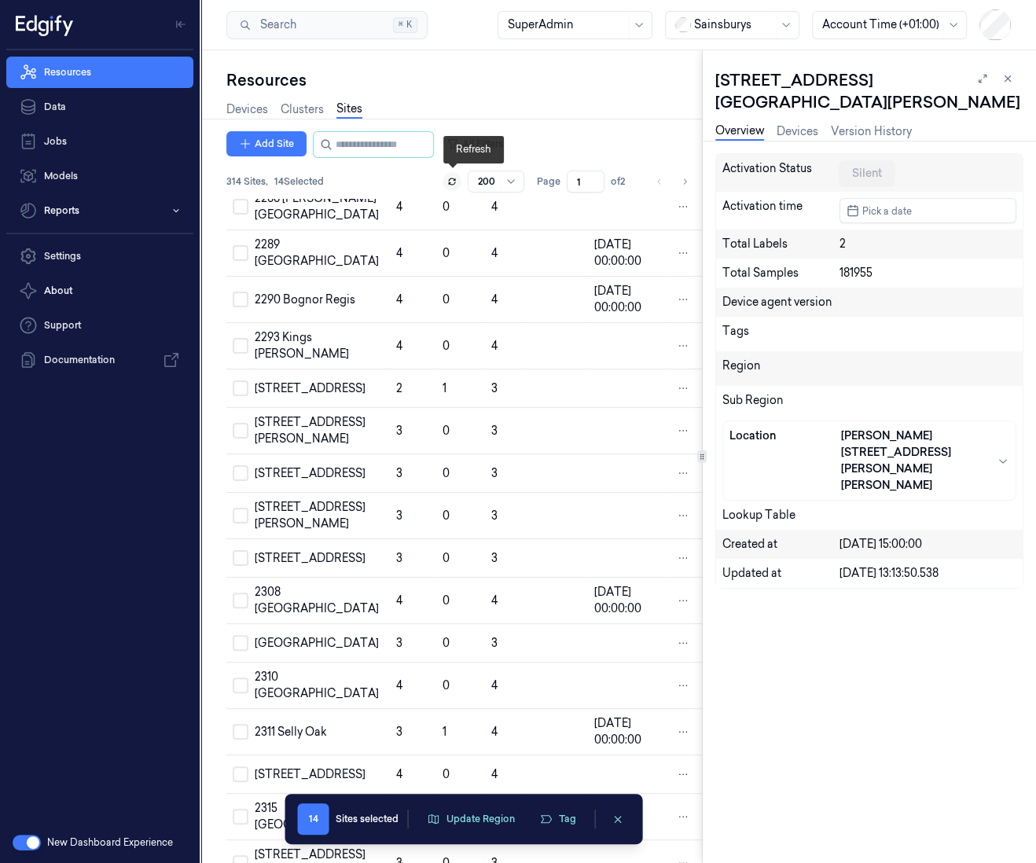
click at [451, 181] on icon at bounding box center [451, 181] width 9 height 9
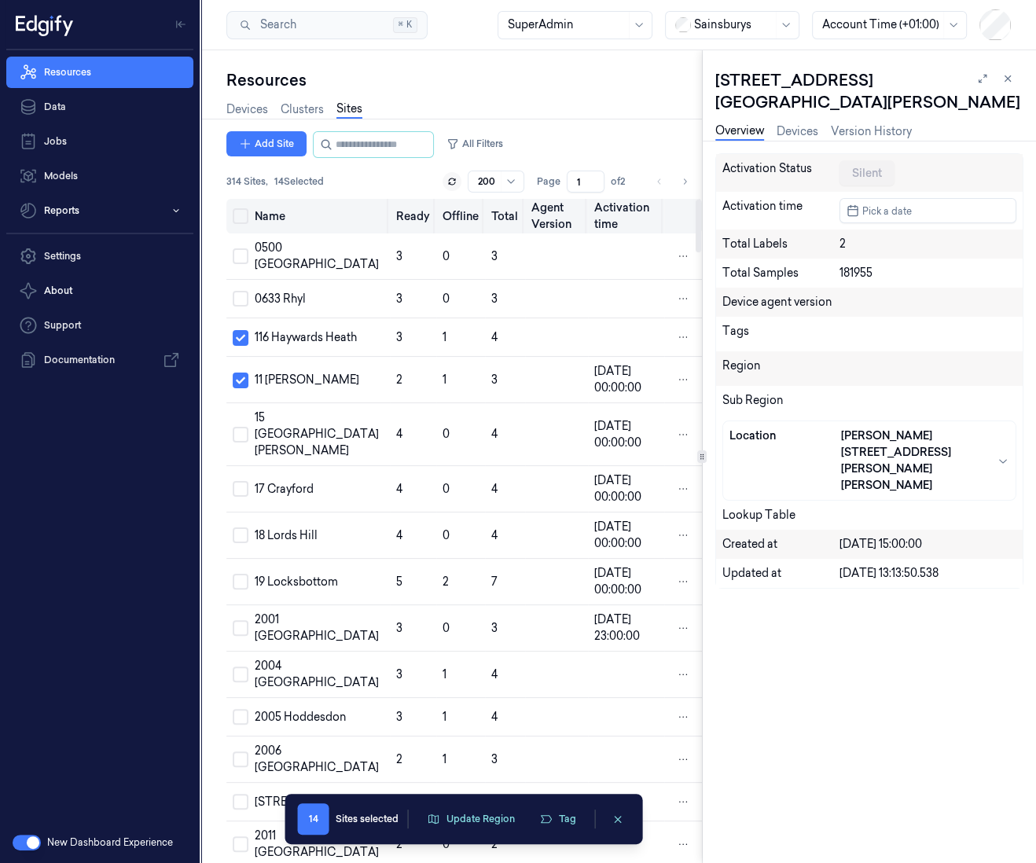
click at [245, 211] on button "Select all" at bounding box center [241, 216] width 16 height 16
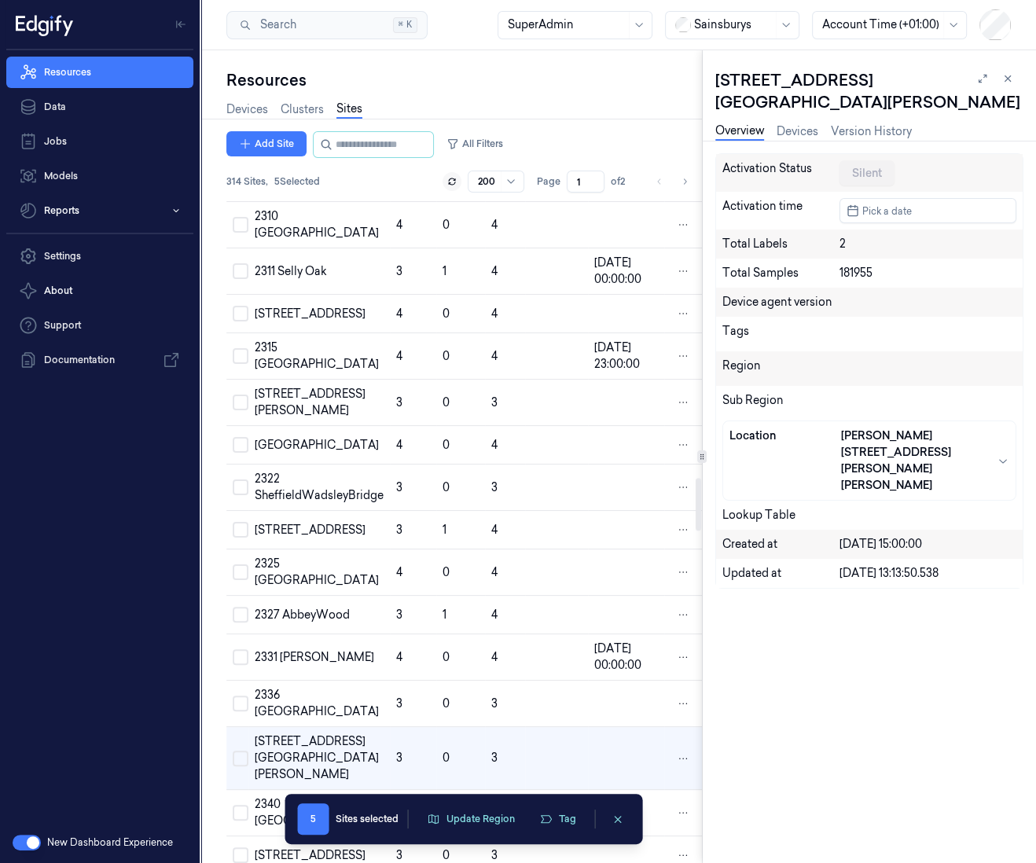
scroll to position [3548, 0]
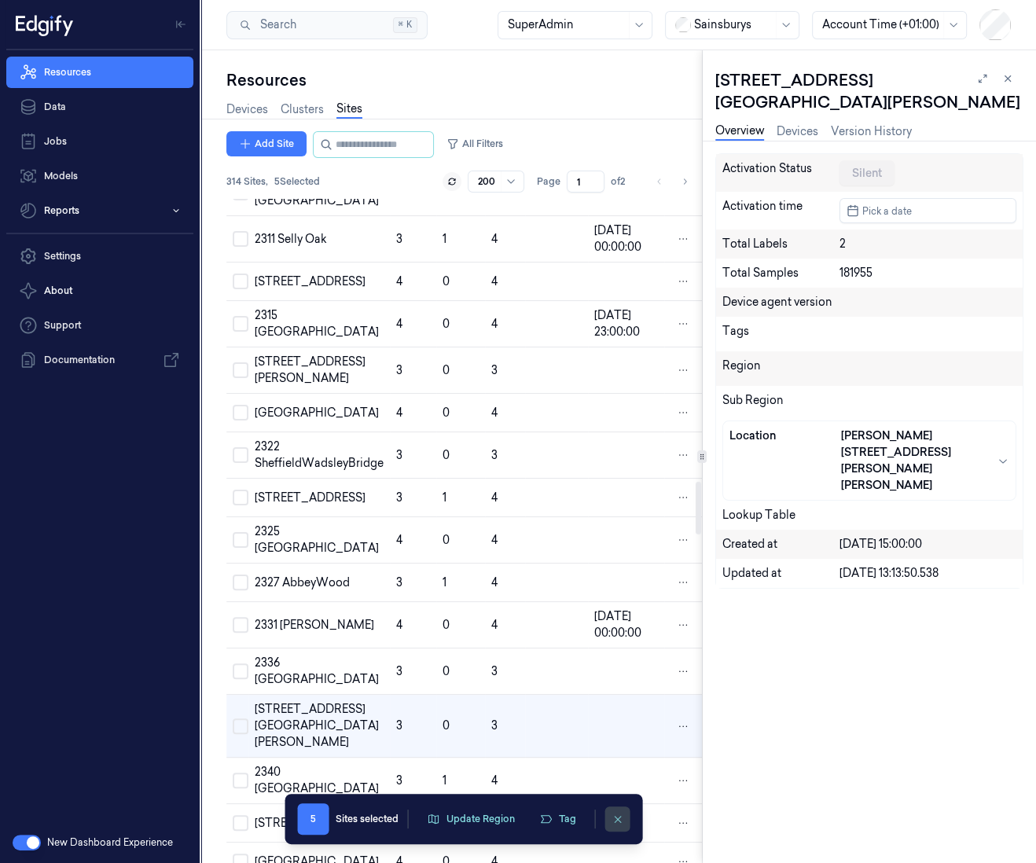
click at [615, 661] on icon "clearSelection" at bounding box center [617, 819] width 12 height 12
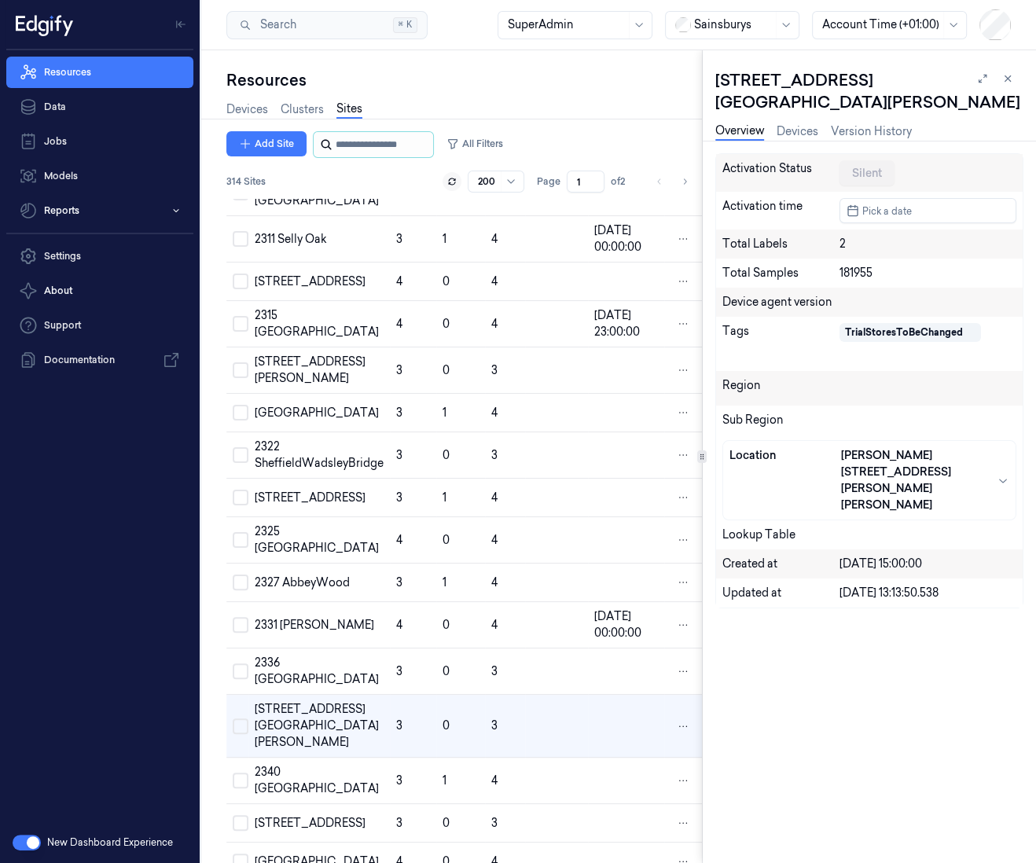
click at [349, 144] on input "string" at bounding box center [383, 144] width 94 height 25
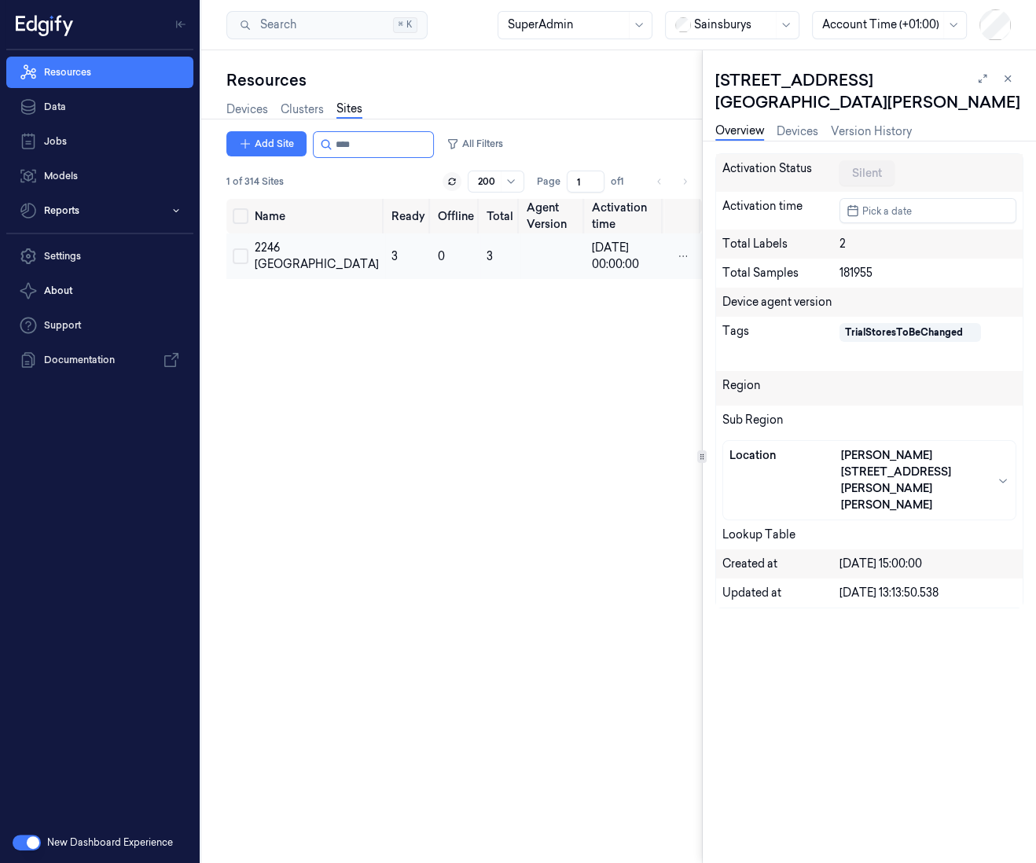
drag, startPoint x: 242, startPoint y: 249, endPoint x: 250, endPoint y: 243, distance: 10.1
click at [242, 248] on button "Select row" at bounding box center [241, 256] width 16 height 16
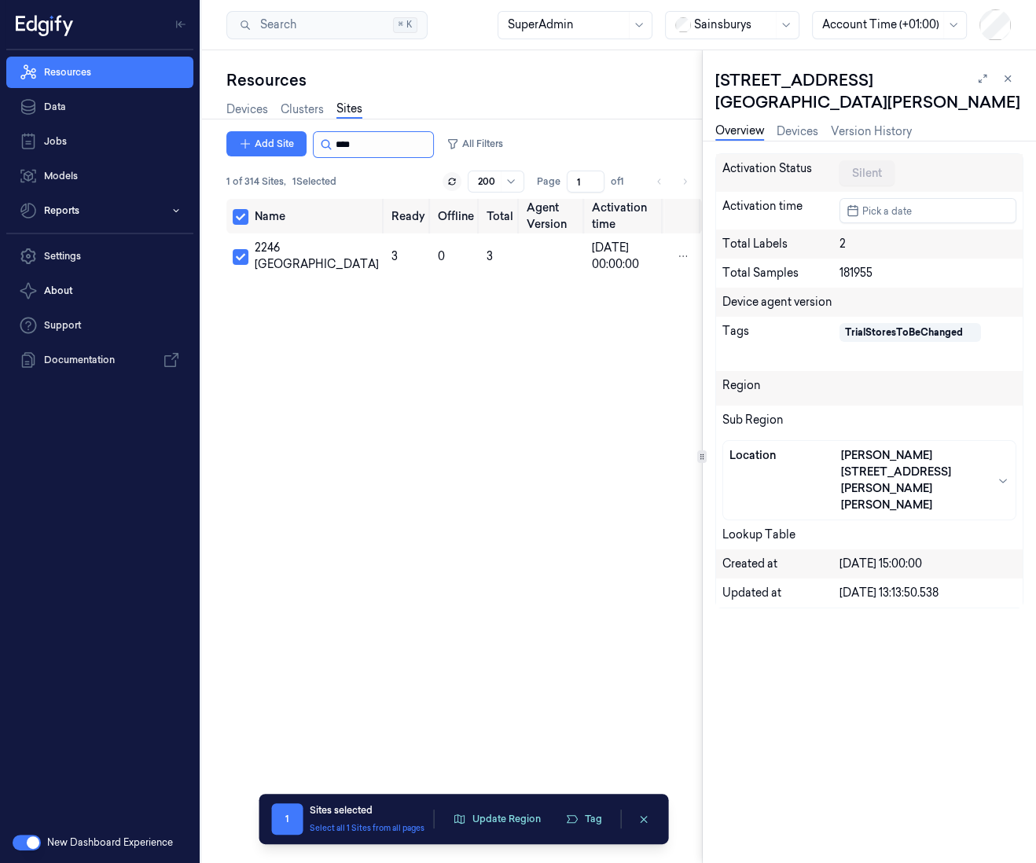
click at [384, 138] on input "string" at bounding box center [383, 144] width 94 height 25
type input "****"
click at [236, 255] on button "Select row" at bounding box center [241, 256] width 16 height 16
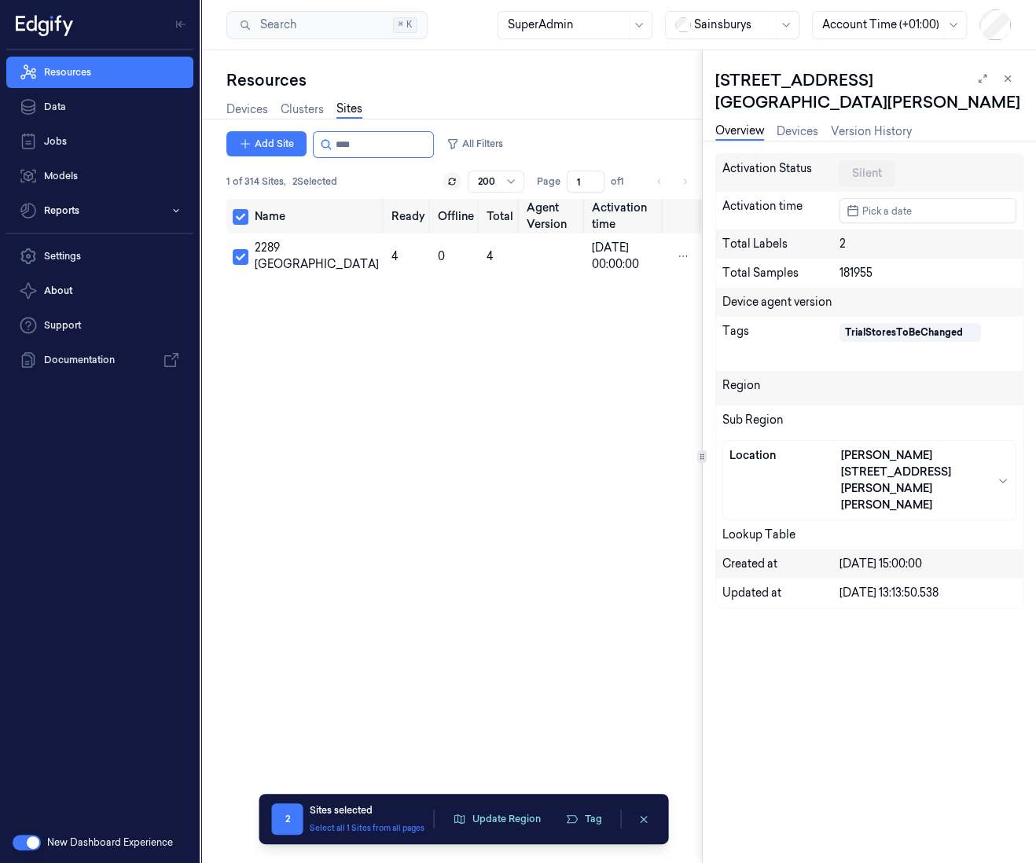
click at [460, 469] on div "Name Ready Offline Total Agent Version Activation time 2289 Waterlooville 4 0 4…" at bounding box center [463, 525] width 475 height 652
click at [400, 145] on input "string" at bounding box center [383, 144] width 94 height 25
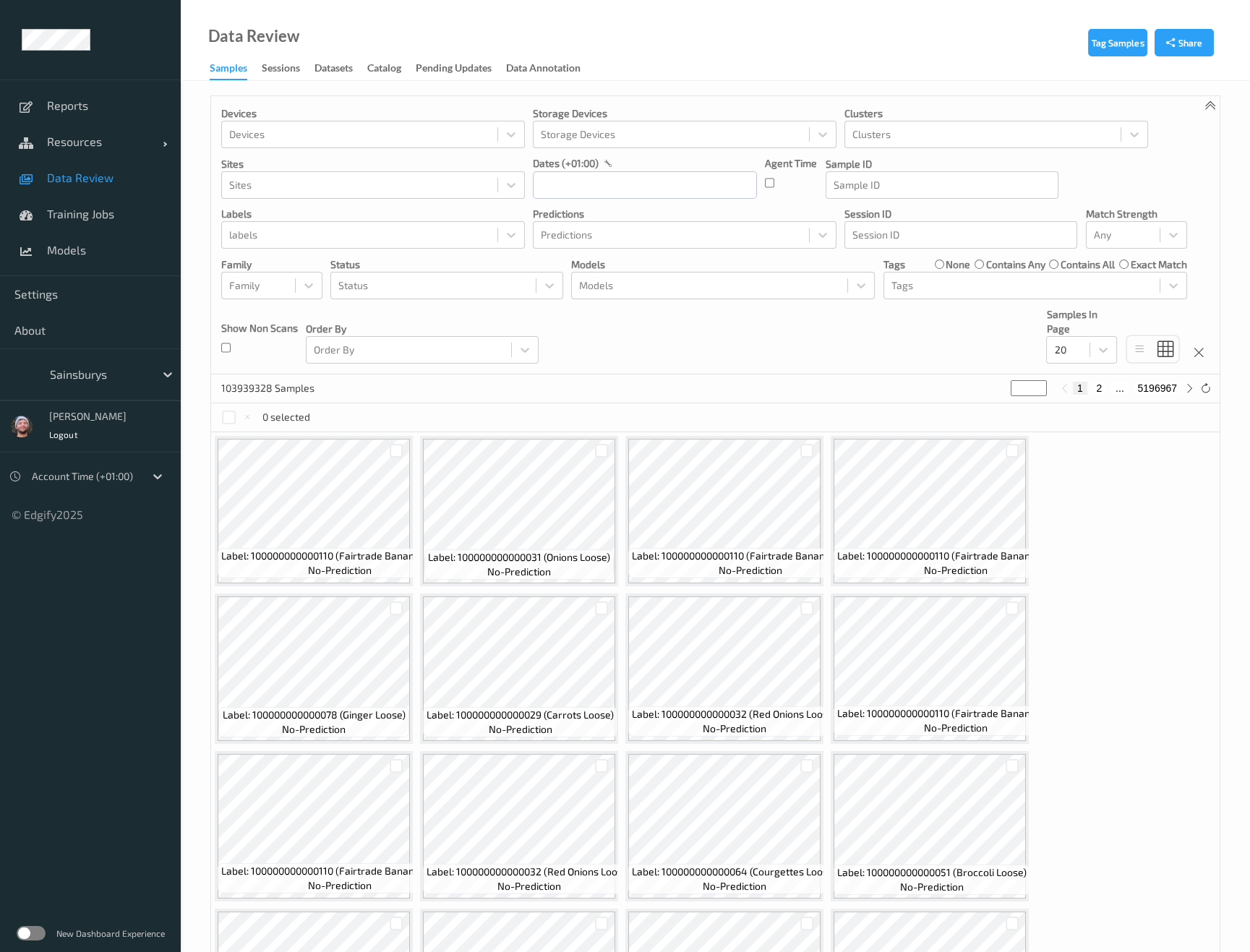
drag, startPoint x: 555, startPoint y: 37, endPoint x: 542, endPoint y: 32, distance: 13.9
click at [555, 37] on div "Data Review Samples Sessions Datasets Catalog Pending Updates Data Annotation" at bounding box center [715, 40] width 1069 height 81
click at [33, 944] on div "New Dashboard Experience" at bounding box center [90, 933] width 180 height 38
click at [27, 938] on label at bounding box center [30, 934] width 29 height 15
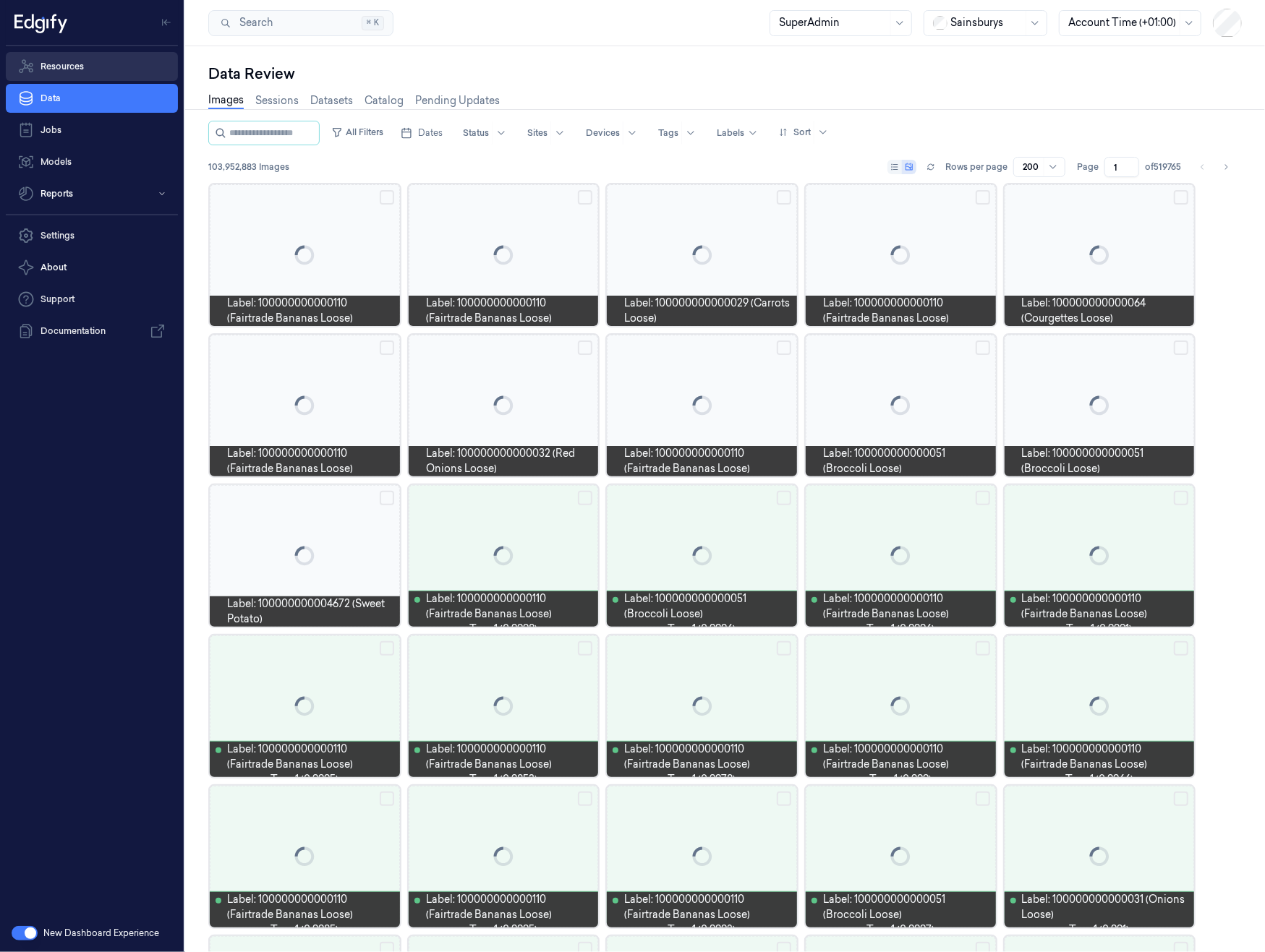
click at [74, 69] on link "Resources" at bounding box center [91, 66] width 172 height 29
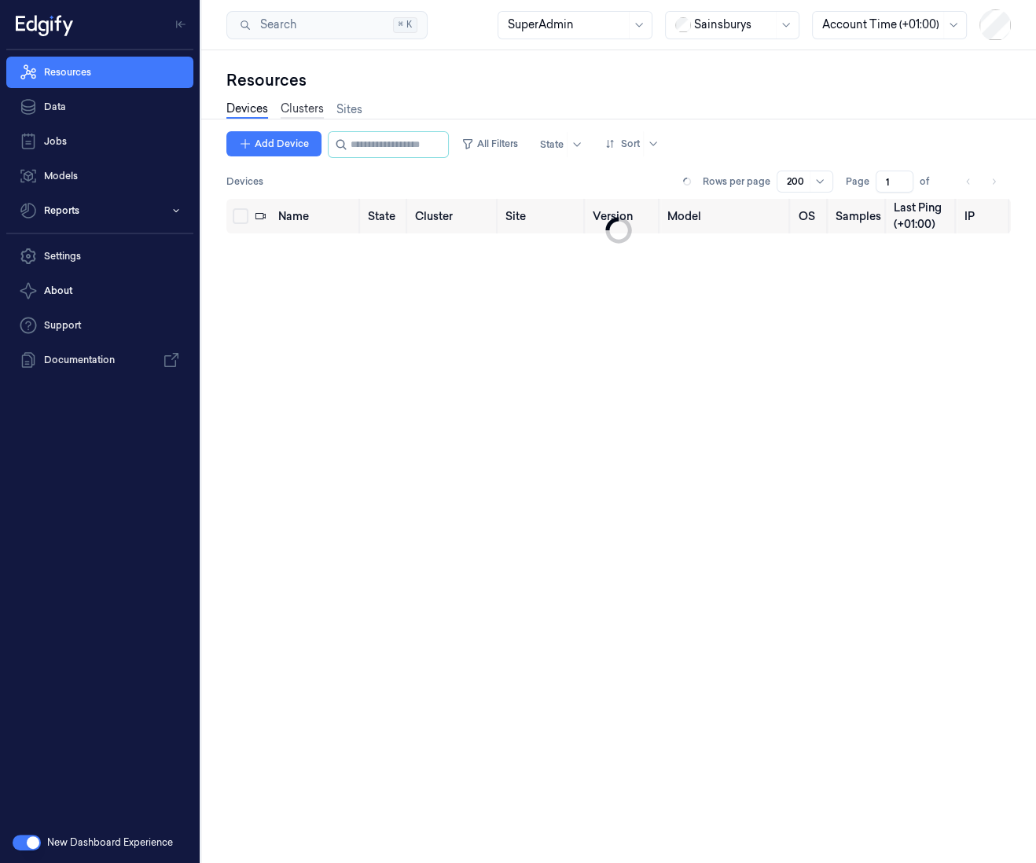
click at [292, 105] on link "Clusters" at bounding box center [302, 110] width 43 height 18
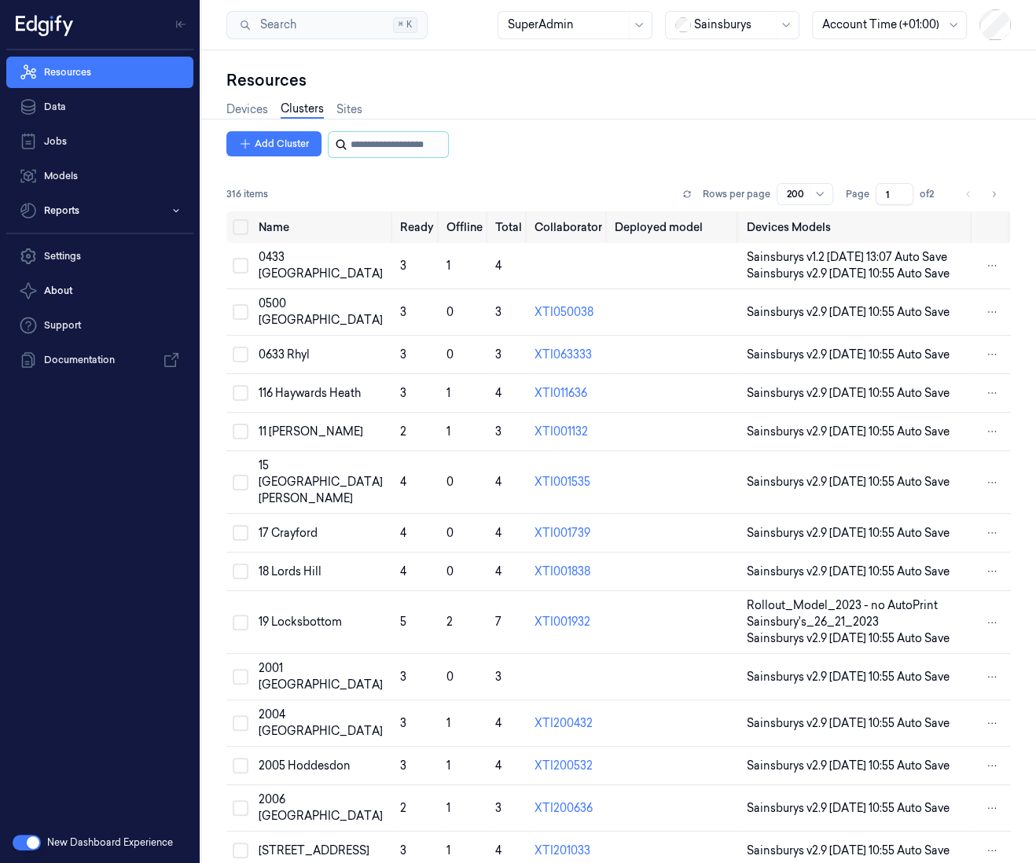
click at [383, 147] on input "string" at bounding box center [398, 144] width 94 height 25
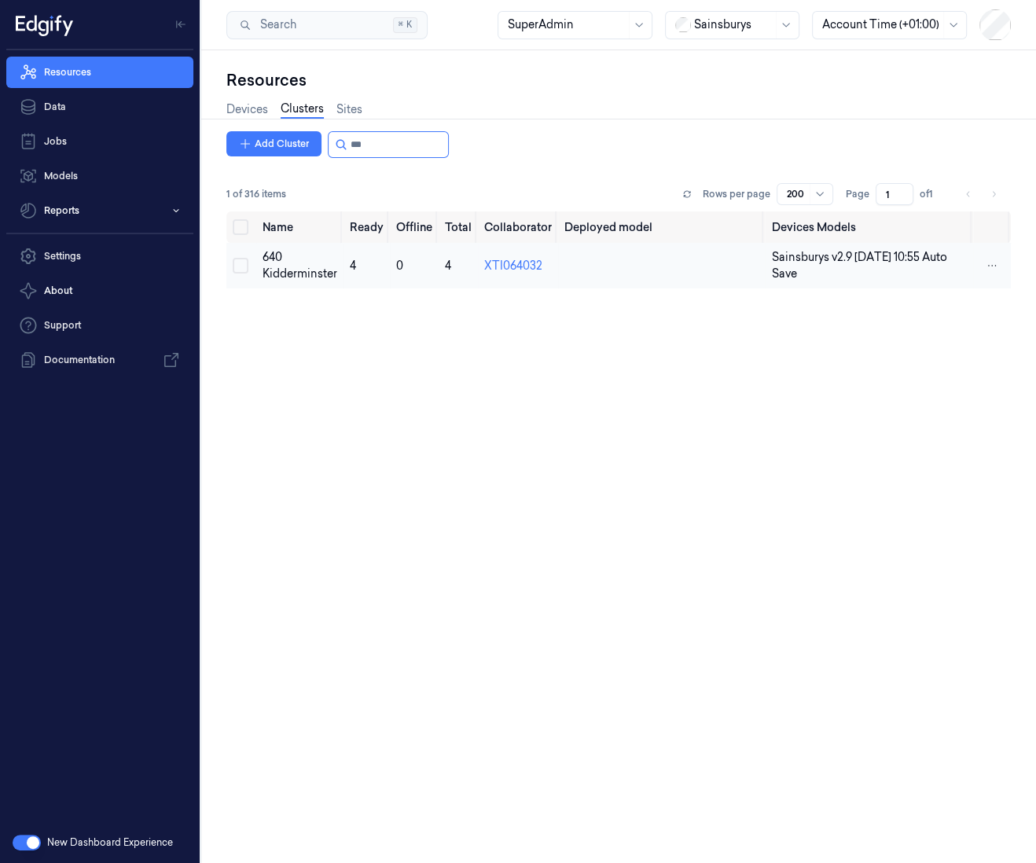
type input "***"
click at [282, 260] on div "640 Kidderminster" at bounding box center [299, 265] width 75 height 33
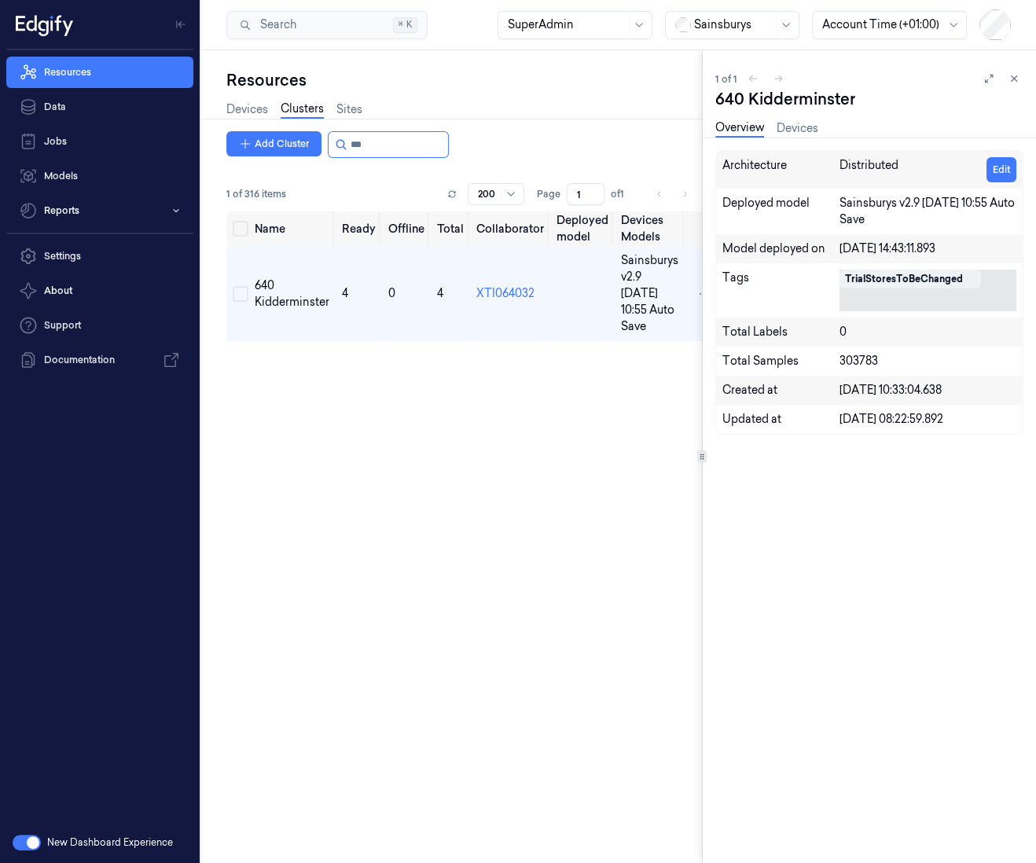
click at [898, 278] on div "TrialStoresToBeChanged" at bounding box center [904, 279] width 118 height 14
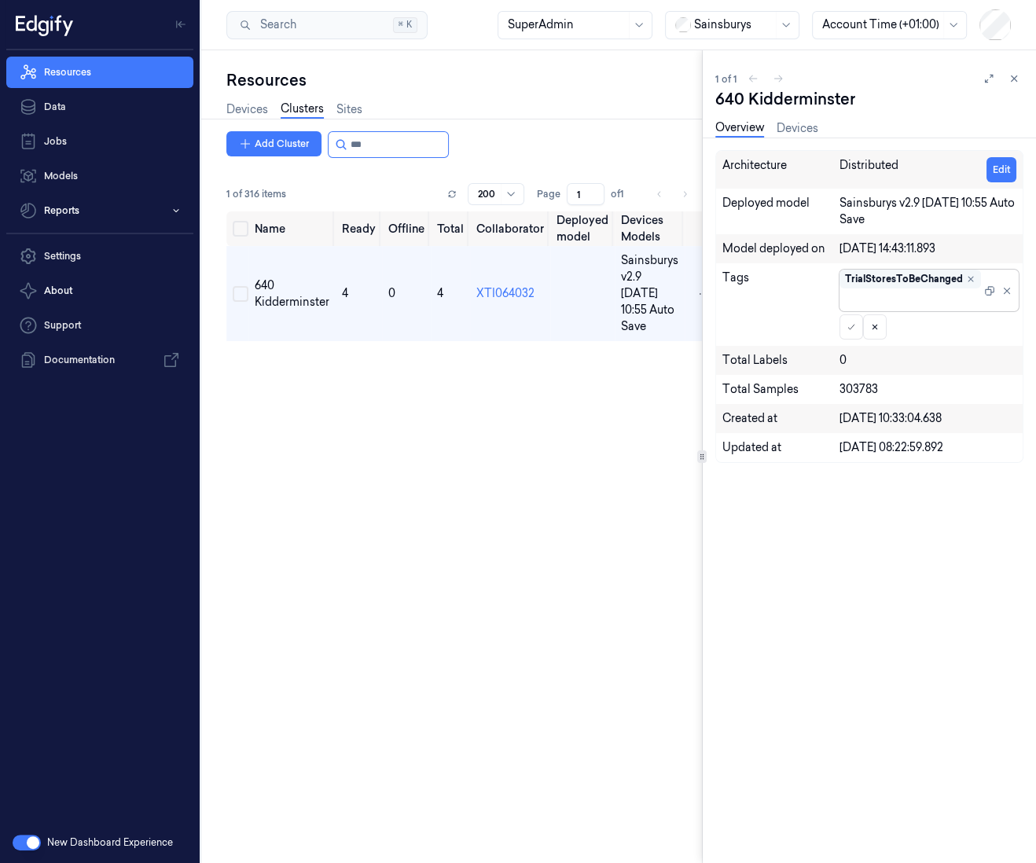
click at [898, 278] on div "TrialStoresToBeChanged" at bounding box center [904, 279] width 118 height 14
click at [909, 276] on div "TrialStoresToBeChanged" at bounding box center [904, 279] width 118 height 14
click at [988, 290] on icon at bounding box center [989, 290] width 11 height 11
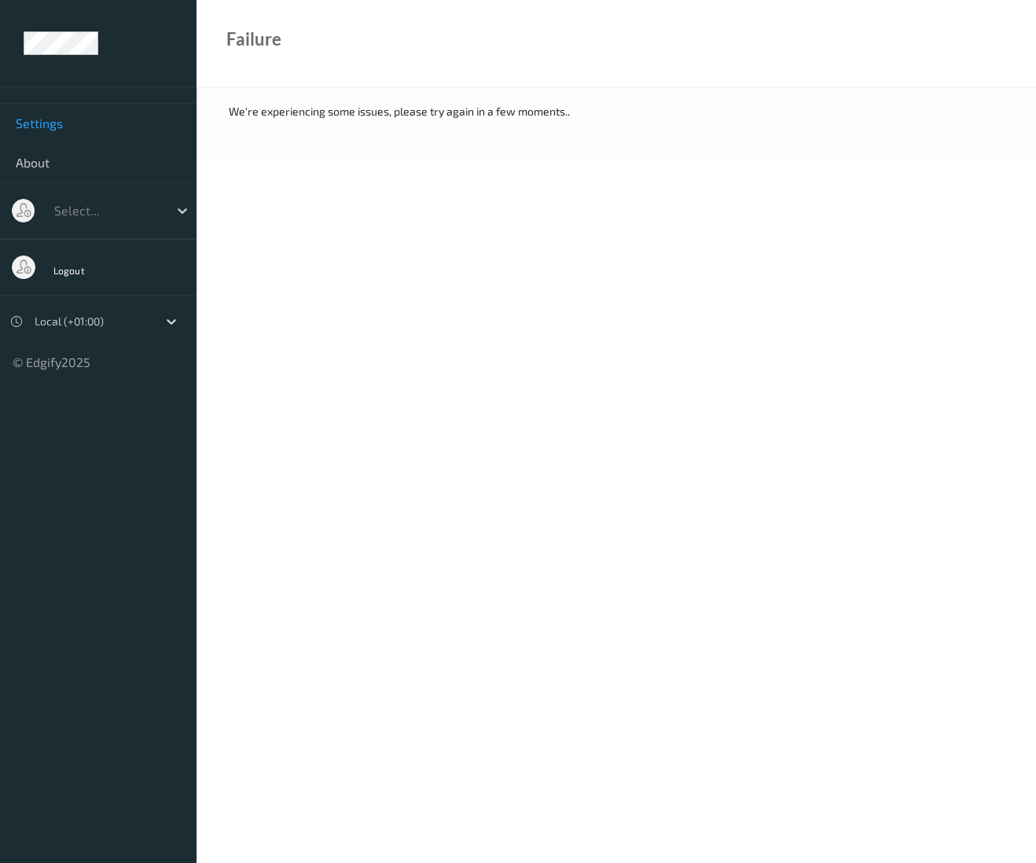
click at [86, 129] on span "Settings" at bounding box center [98, 124] width 165 height 16
